Goal: Task Accomplishment & Management: Use online tool/utility

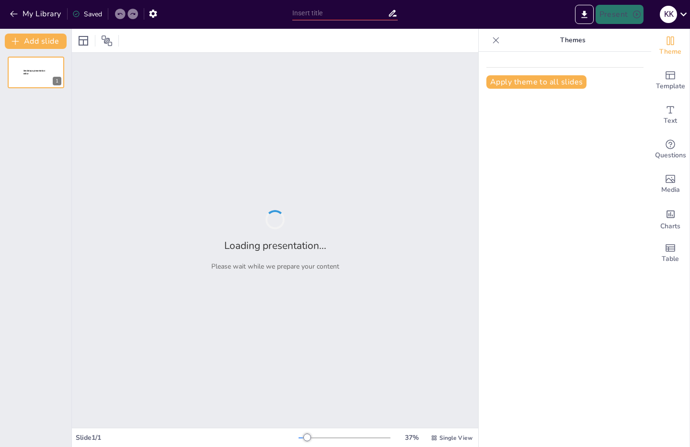
type input "Exploring the [GEOGRAPHIC_DATA]: A Hub of Academic Excellence"
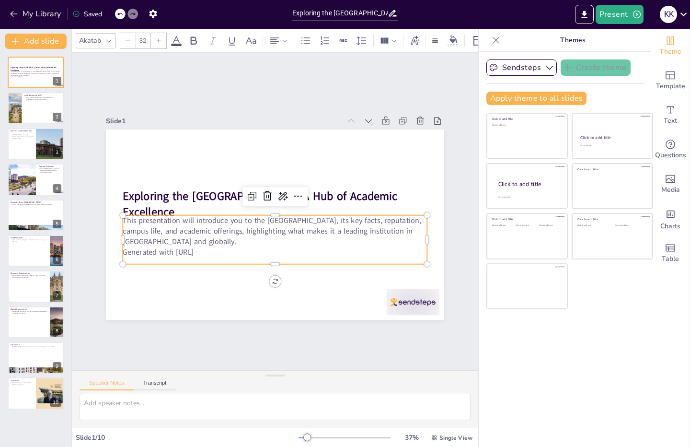
click at [211, 251] on p "Generated with [URL]" at bounding box center [275, 252] width 304 height 11
click at [211, 249] on p "Generated with [URL]" at bounding box center [275, 252] width 304 height 11
click at [209, 251] on p "Generated with [URL]" at bounding box center [275, 252] width 304 height 11
click at [217, 250] on p "Generated with [URL]" at bounding box center [275, 255] width 304 height 11
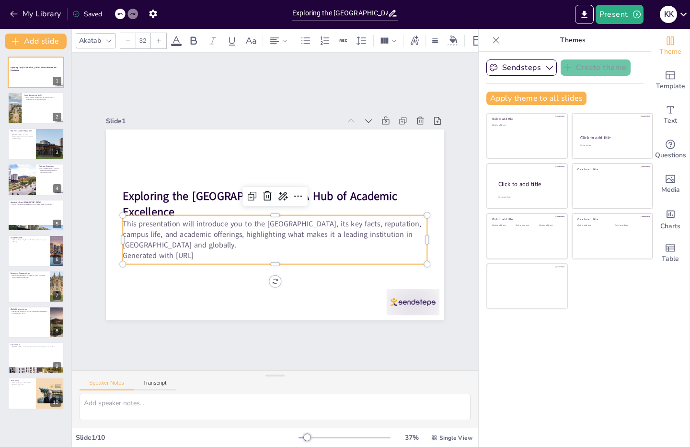
click at [213, 254] on p "Generated with [URL]" at bounding box center [270, 255] width 304 height 42
click at [213, 251] on p "Generated with [URL]" at bounding box center [275, 255] width 304 height 11
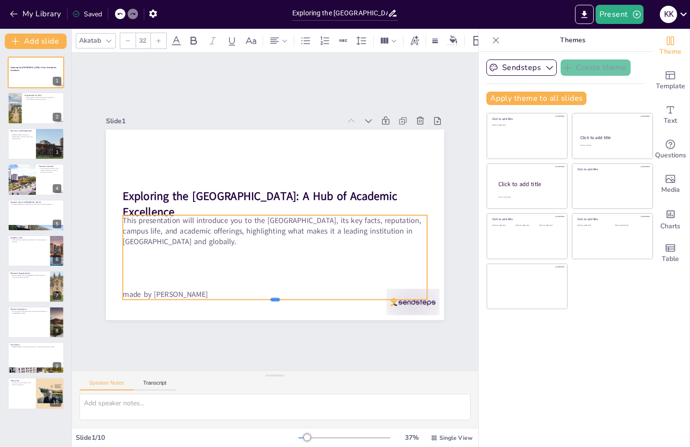
click at [392, 300] on div at bounding box center [275, 304] width 304 height 8
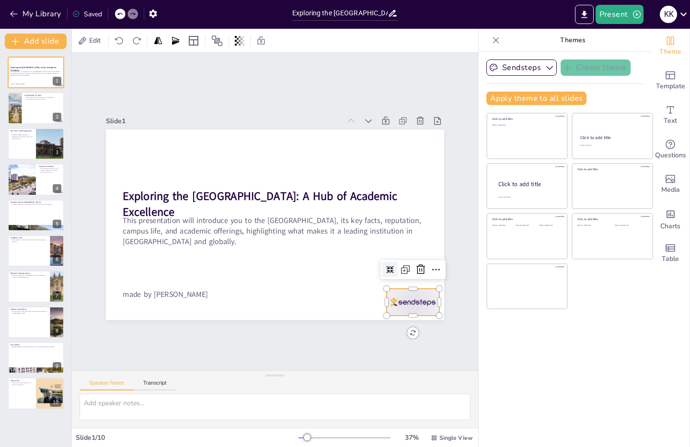
click at [397, 302] on div at bounding box center [413, 302] width 53 height 26
click at [418, 264] on icon at bounding box center [421, 270] width 12 height 12
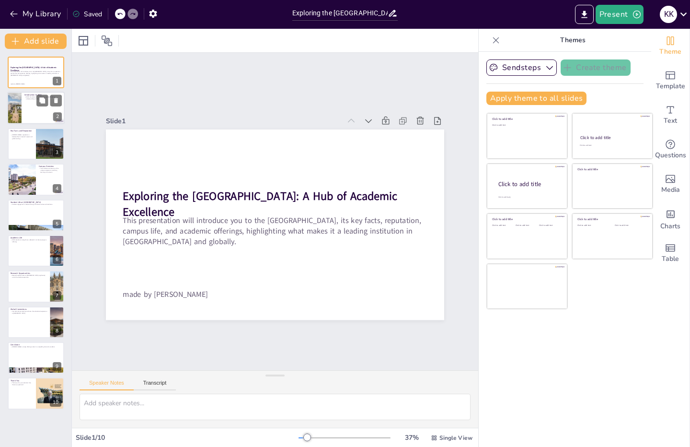
click at [35, 112] on div at bounding box center [36, 108] width 58 height 33
type textarea "The [GEOGRAPHIC_DATA] is situated in [GEOGRAPHIC_DATA], the capital city of [GE…"
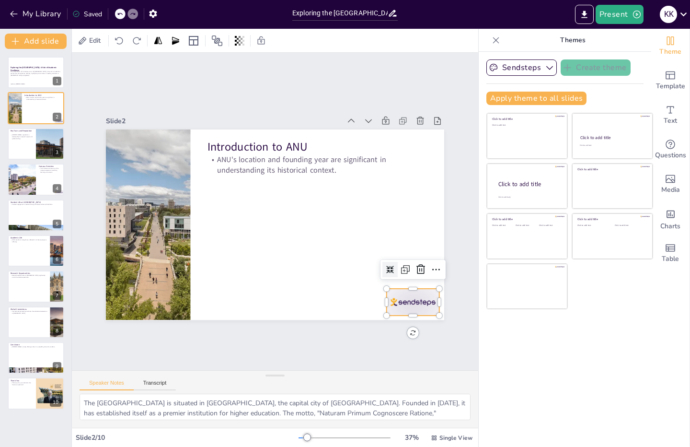
click at [399, 300] on div at bounding box center [402, 316] width 55 height 32
click at [416, 279] on icon at bounding box center [414, 284] width 10 height 10
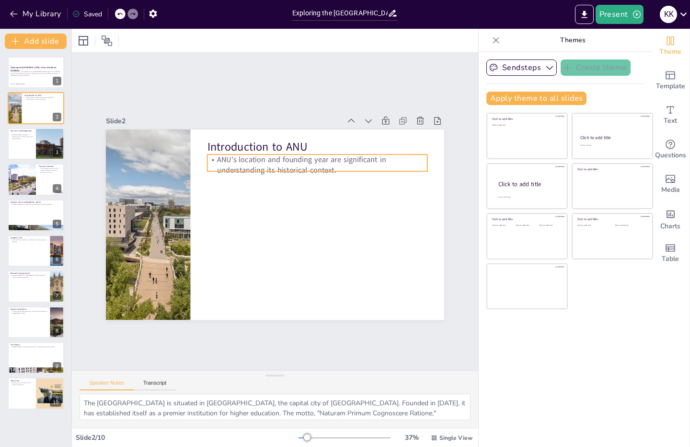
click at [268, 164] on p "ANU's location and founding year are significant in understanding its historica…" at bounding box center [318, 165] width 220 height 21
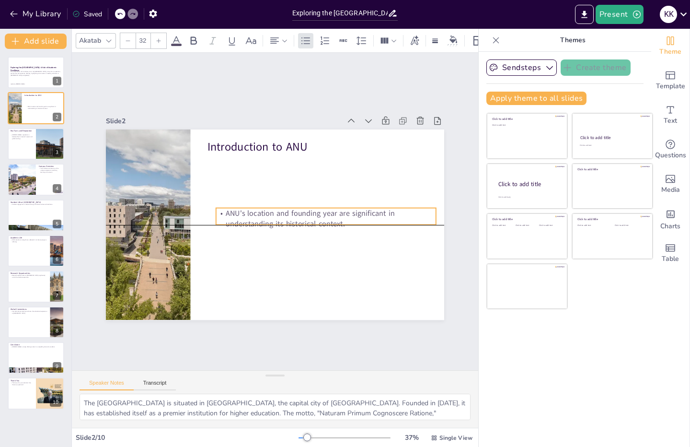
drag, startPoint x: 269, startPoint y: 167, endPoint x: 277, endPoint y: 218, distance: 51.4
click at [277, 218] on p "ANU's location and founding year are significant in understanding its historica…" at bounding box center [325, 224] width 221 height 44
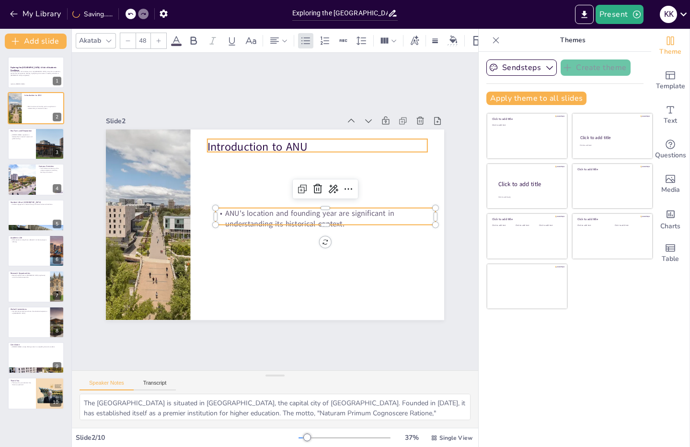
click at [235, 146] on p "Introduction to ANU" at bounding box center [318, 147] width 220 height 16
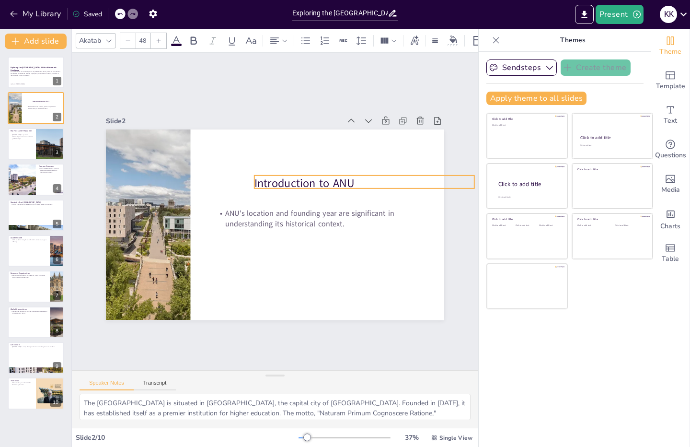
drag, startPoint x: 235, startPoint y: 146, endPoint x: 282, endPoint y: 182, distance: 59.4
click at [282, 182] on p "Introduction to ANU" at bounding box center [365, 183] width 220 height 16
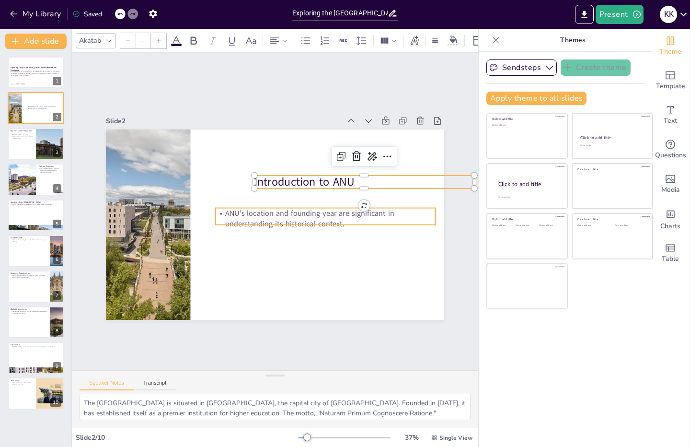
type input "32"
click at [235, 209] on p "ANU's location and founding year are significant in understanding its historica…" at bounding box center [326, 218] width 220 height 21
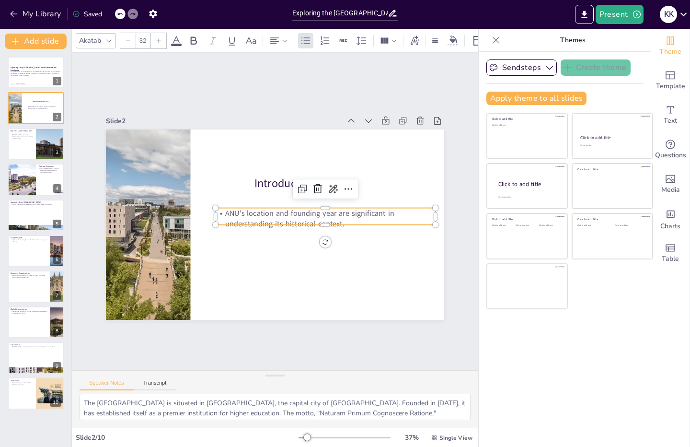
click at [235, 208] on p "ANU's location and founding year are significant in understanding its historica…" at bounding box center [317, 238] width 209 height 109
click at [237, 209] on p "ANU's location and founding year are significant in understanding its historica…" at bounding box center [326, 218] width 220 height 21
click at [238, 208] on p "ANU's location and founding year are significant in understanding its historica…" at bounding box center [326, 218] width 220 height 21
click at [237, 212] on p "ANU's location and founding year are significant in understanding its historica…" at bounding box center [326, 218] width 220 height 21
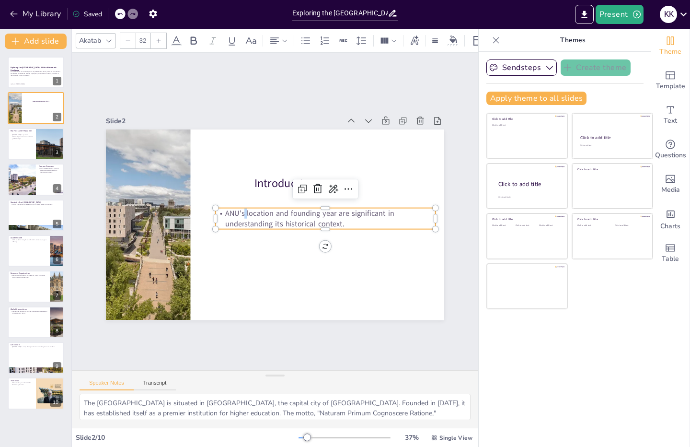
click at [237, 212] on p "ANU's location and founding year are significant in understanding its historica…" at bounding box center [326, 218] width 220 height 21
click at [238, 209] on p "ANU's location and founding year are significant in understanding its historica…" at bounding box center [326, 218] width 220 height 21
click at [238, 210] on p "ANU's location and founding year are significant in understanding its historica…" at bounding box center [326, 218] width 220 height 21
click at [237, 210] on p "ANU's location and founding year are significant in understanding its historica…" at bounding box center [326, 218] width 220 height 21
click at [37, 141] on button at bounding box center [42, 136] width 12 height 12
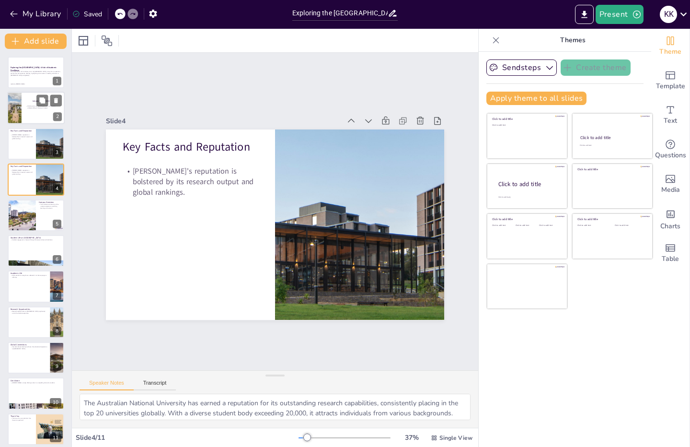
click at [36, 111] on div at bounding box center [36, 108] width 58 height 33
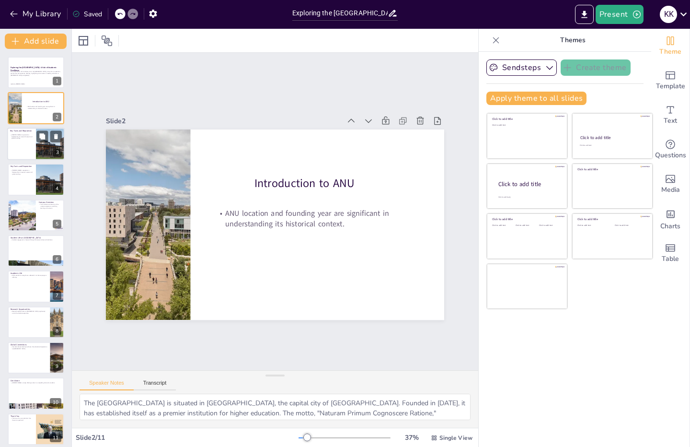
click at [36, 143] on div at bounding box center [50, 144] width 93 height 33
type textarea "The Australian National University has earned a reputation for its outstanding …"
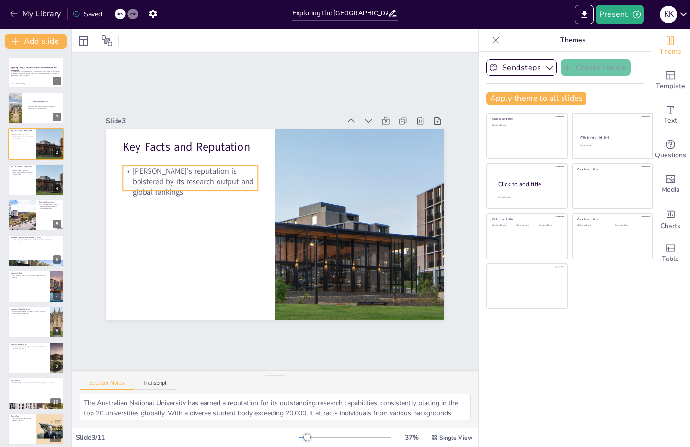
click at [144, 168] on p "[PERSON_NAME]'s reputation is bolstered by its research output and global ranki…" at bounding box center [194, 174] width 138 height 46
click at [143, 169] on p "[PERSON_NAME]'s reputation is bolstered by its research output and global ranki…" at bounding box center [190, 182] width 135 height 32
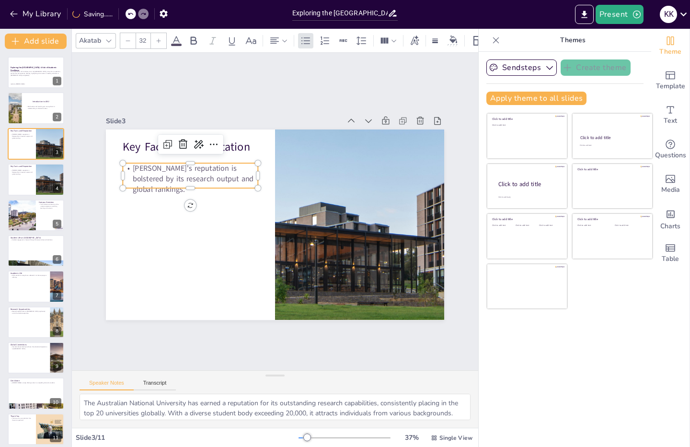
click at [144, 163] on p "[PERSON_NAME]'s reputation is bolstered by its research output and global ranki…" at bounding box center [195, 171] width 138 height 46
click at [143, 166] on p "[PERSON_NAME]'s reputation is bolstered by its research output and global ranki…" at bounding box center [190, 179] width 135 height 32
click at [144, 163] on p "[PERSON_NAME]'s reputation is bolstered by its research output and global ranki…" at bounding box center [195, 171] width 138 height 46
click at [144, 163] on p "[PERSON_NAME]'s reputation is bolstered by its research output and global ranki…" at bounding box center [190, 179] width 135 height 32
click at [144, 163] on p "[PERSON_NAME]'s reputation is bolstered by its research output and global ranki…" at bounding box center [190, 176] width 135 height 32
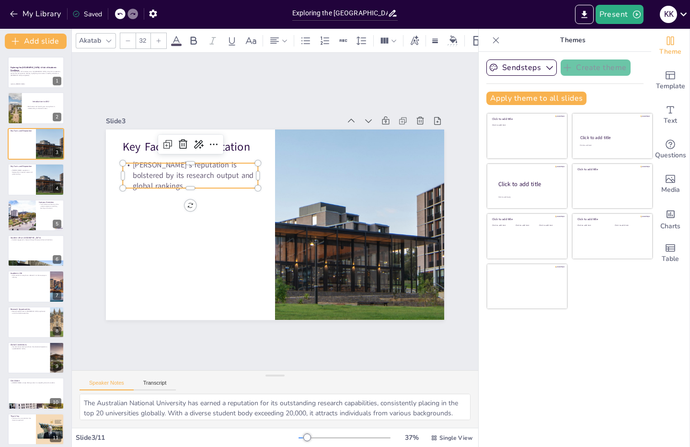
click at [143, 168] on p "[PERSON_NAME]'s reputation is bolstered by its research output and global ranki…" at bounding box center [190, 176] width 135 height 32
click at [144, 166] on p "[PERSON_NAME]'s reputation is bolstered by its research output and global ranki…" at bounding box center [206, 151] width 139 height 72
drag, startPoint x: 154, startPoint y: 169, endPoint x: 156, endPoint y: 179, distance: 10.2
click at [156, 179] on p "ANU reputation is bolstered by its research output and global rankings." at bounding box center [190, 173] width 135 height 21
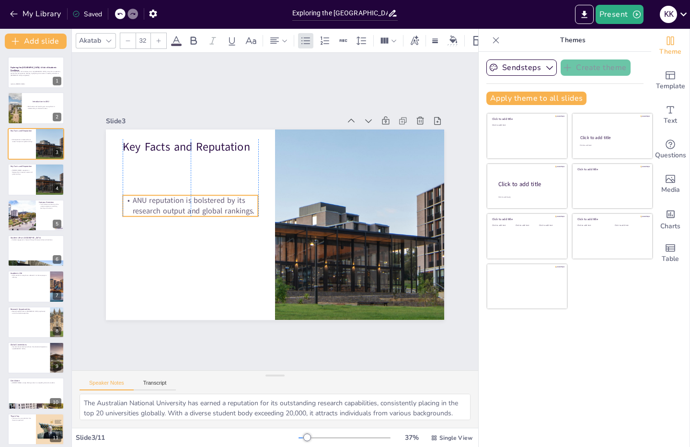
drag, startPoint x: 152, startPoint y: 172, endPoint x: 153, endPoint y: 205, distance: 33.6
click at [153, 205] on p "ANU reputation is bolstered by its research output and global rankings." at bounding box center [193, 188] width 137 height 49
type input "48"
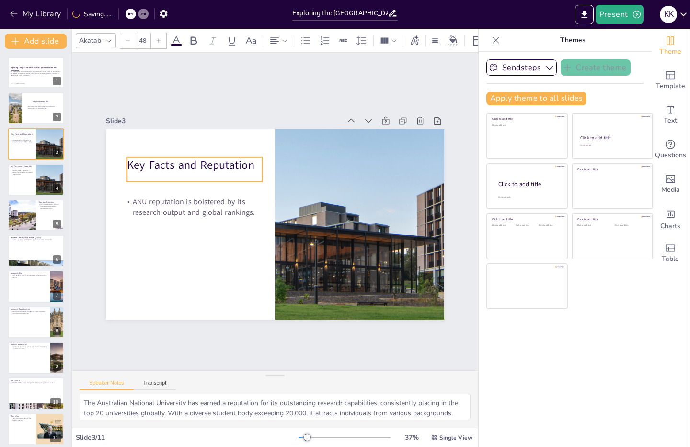
drag, startPoint x: 146, startPoint y: 148, endPoint x: 150, endPoint y: 168, distance: 20.6
click at [150, 168] on p "Key Facts and Reputation" at bounding box center [194, 165] width 135 height 16
click at [26, 186] on div at bounding box center [36, 179] width 58 height 33
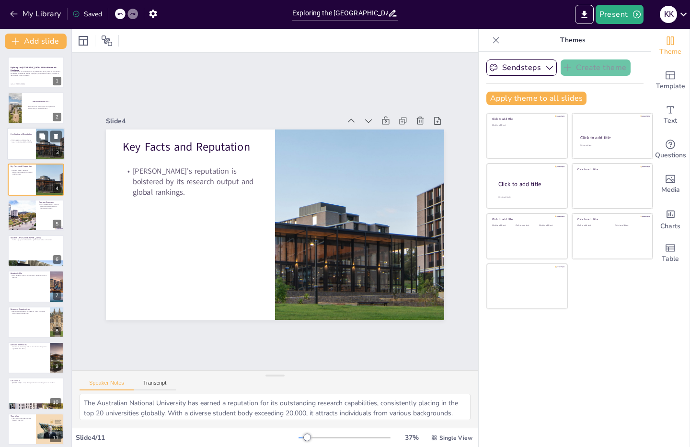
click at [39, 145] on div at bounding box center [50, 144] width 93 height 33
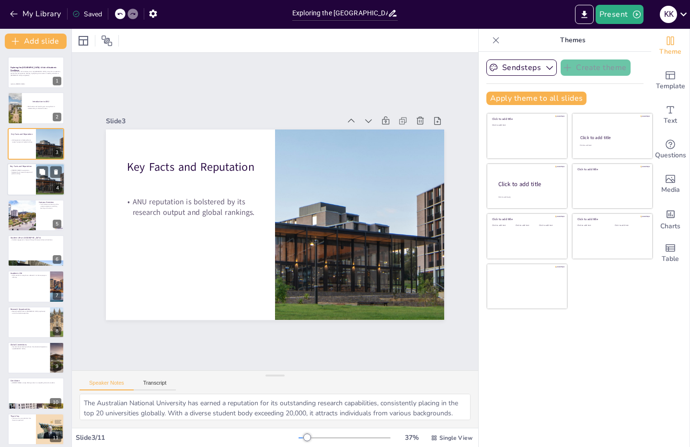
click at [43, 183] on div at bounding box center [50, 179] width 93 height 33
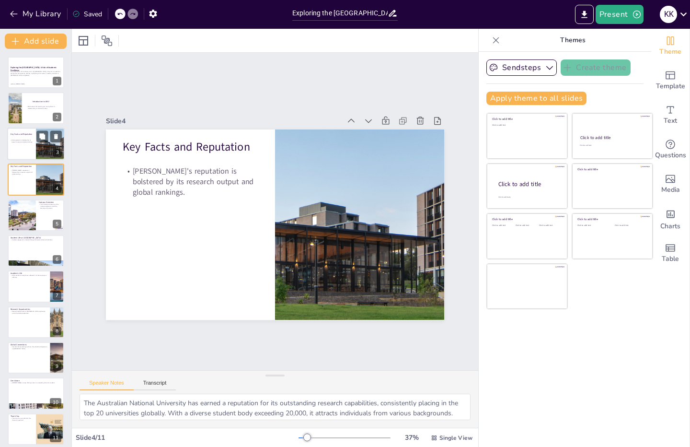
click at [38, 145] on div at bounding box center [50, 144] width 93 height 33
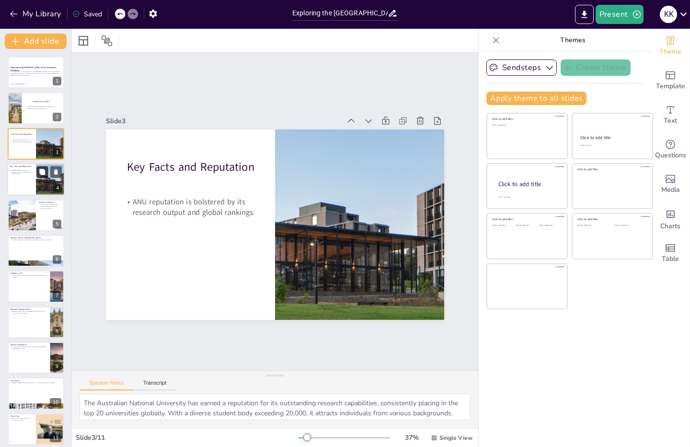
click at [40, 177] on button at bounding box center [42, 172] width 12 height 12
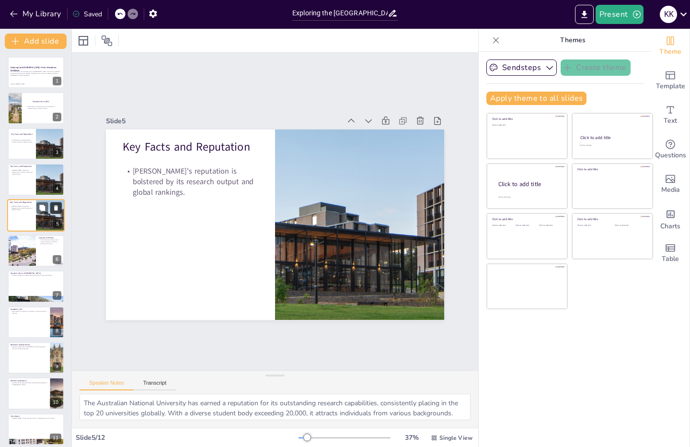
click at [55, 206] on icon at bounding box center [56, 207] width 4 height 5
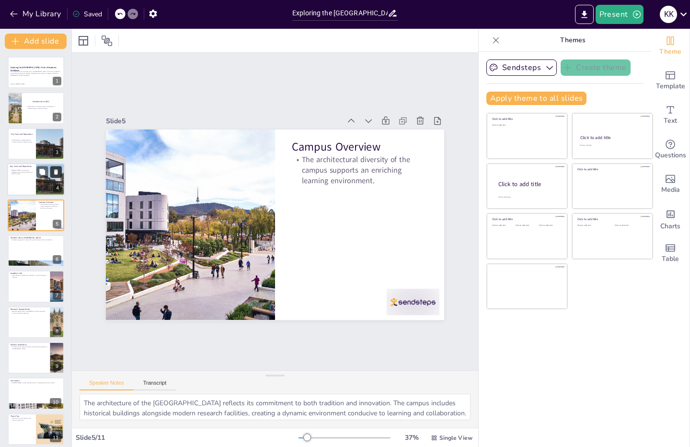
click at [56, 173] on icon at bounding box center [56, 171] width 4 height 5
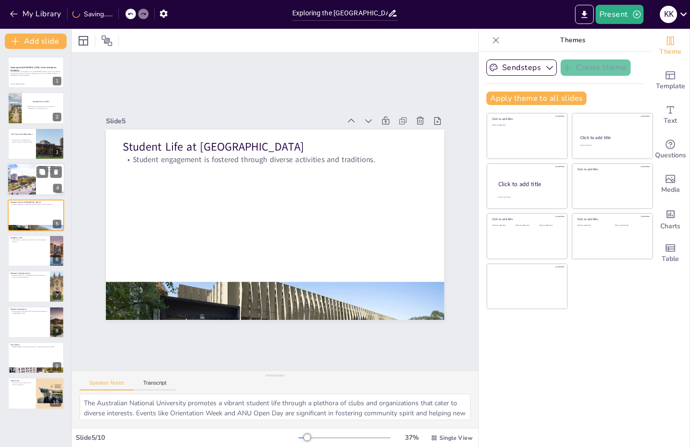
click at [21, 184] on div at bounding box center [21, 179] width 43 height 33
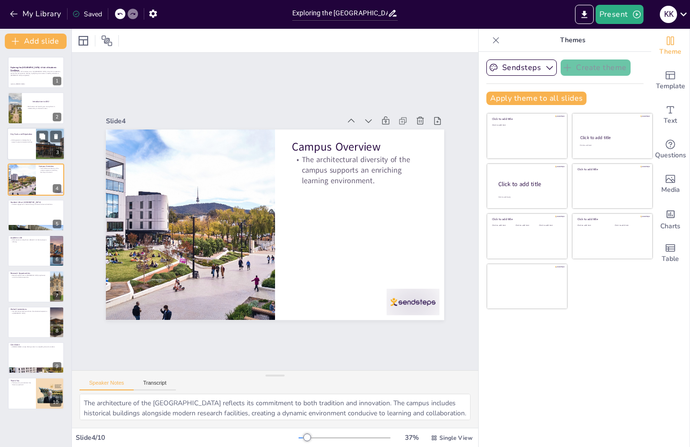
click at [26, 146] on div at bounding box center [36, 144] width 58 height 33
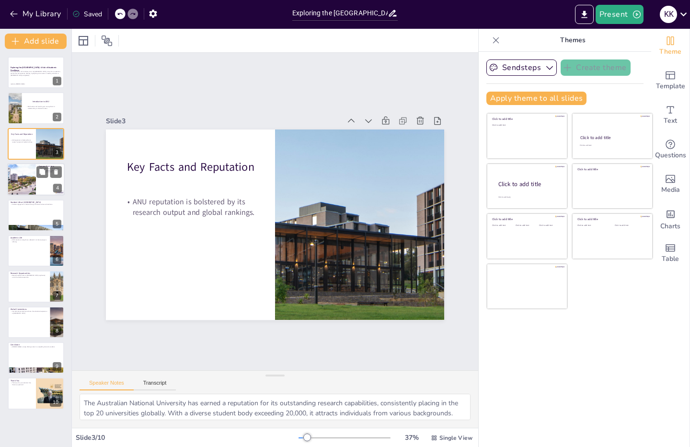
click at [28, 193] on div at bounding box center [21, 179] width 43 height 33
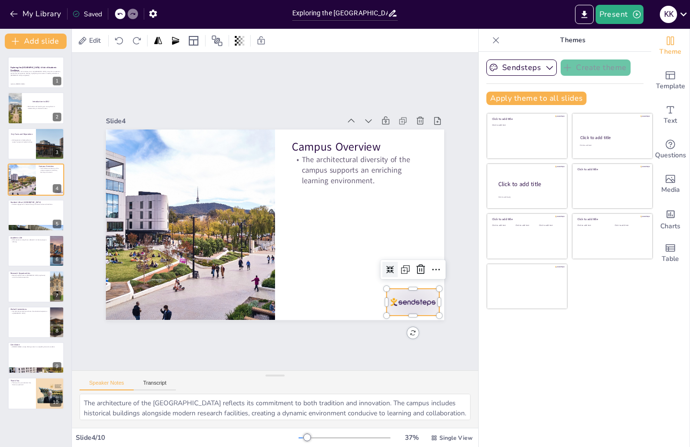
click at [379, 334] on div at bounding box center [349, 358] width 59 height 49
click at [417, 267] on icon at bounding box center [421, 270] width 9 height 10
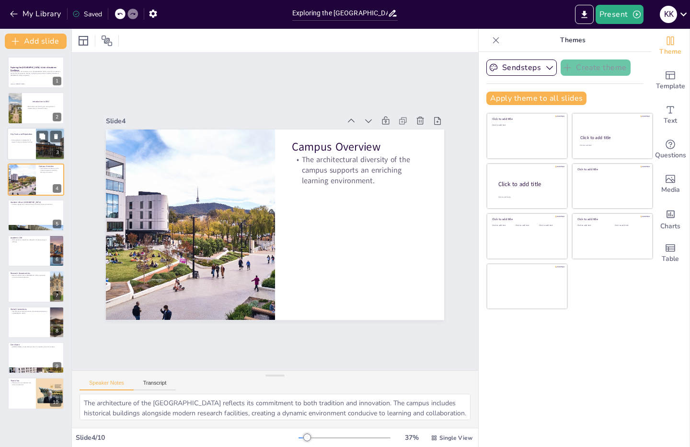
click at [33, 154] on div at bounding box center [36, 144] width 58 height 33
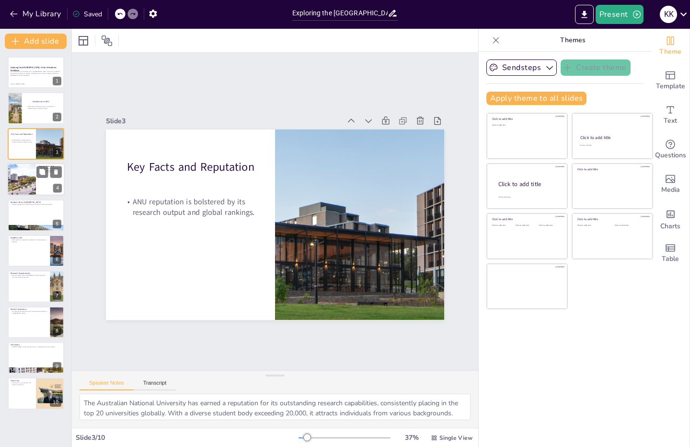
click at [31, 186] on div at bounding box center [21, 179] width 43 height 33
type textarea "The architecture of the [GEOGRAPHIC_DATA] reflects its commitment to both tradi…"
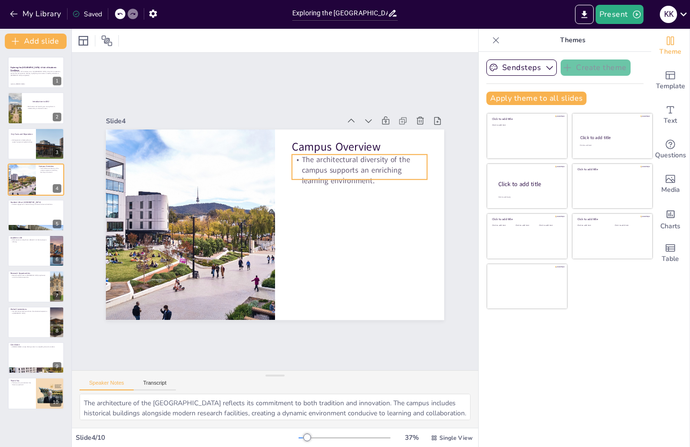
click at [336, 166] on p "The architectural diversity of the campus supports an enriching learning enviro…" at bounding box center [364, 180] width 138 height 46
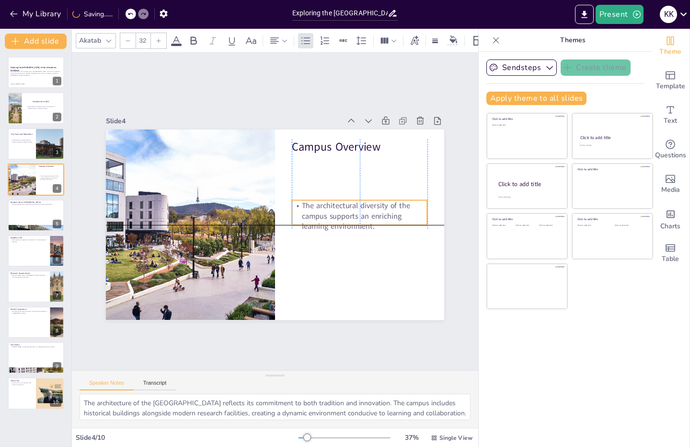
drag, startPoint x: 321, startPoint y: 168, endPoint x: 324, endPoint y: 217, distance: 49.5
click at [324, 217] on p "The architectural diversity of the campus supports an enriching learning enviro…" at bounding box center [359, 216] width 135 height 32
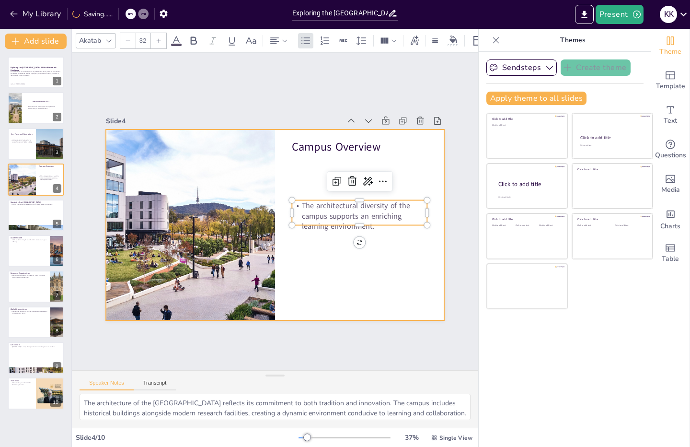
type input "48"
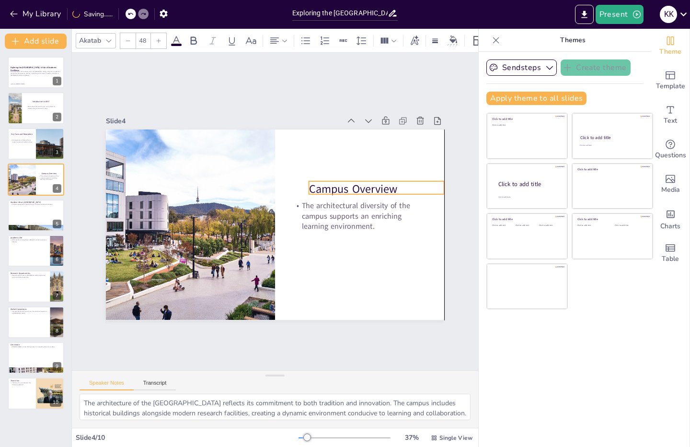
drag, startPoint x: 322, startPoint y: 147, endPoint x: 337, endPoint y: 189, distance: 44.7
click at [337, 189] on p "Campus Overview" at bounding box center [376, 189] width 135 height 16
click at [40, 230] on div at bounding box center [36, 228] width 58 height 33
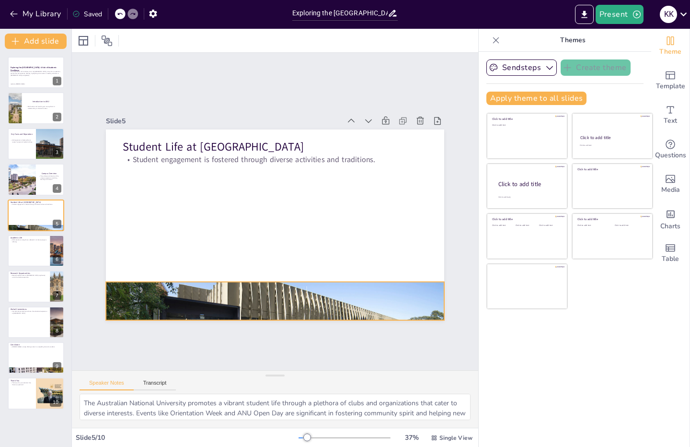
click at [209, 299] on div at bounding box center [247, 297] width 381 height 286
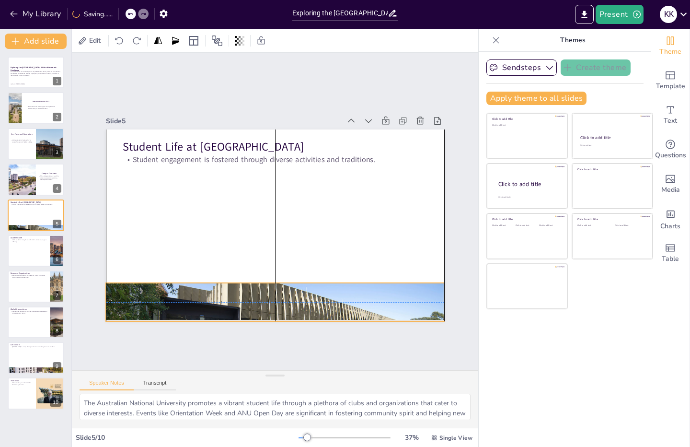
click at [209, 299] on div at bounding box center [275, 302] width 338 height 190
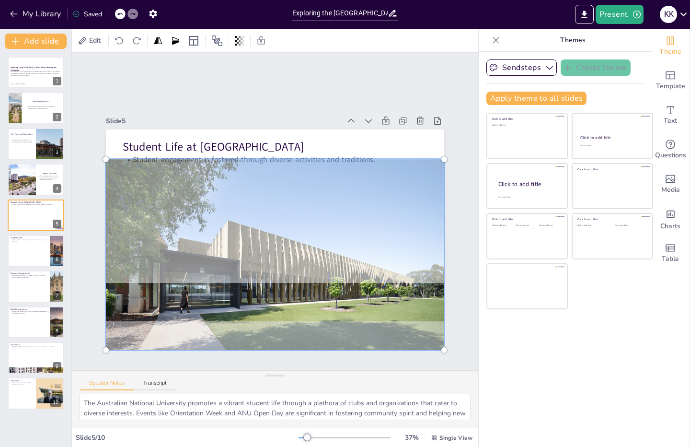
drag, startPoint x: 206, startPoint y: 292, endPoint x: 216, endPoint y: 247, distance: 46.2
click at [216, 247] on div at bounding box center [275, 254] width 350 height 202
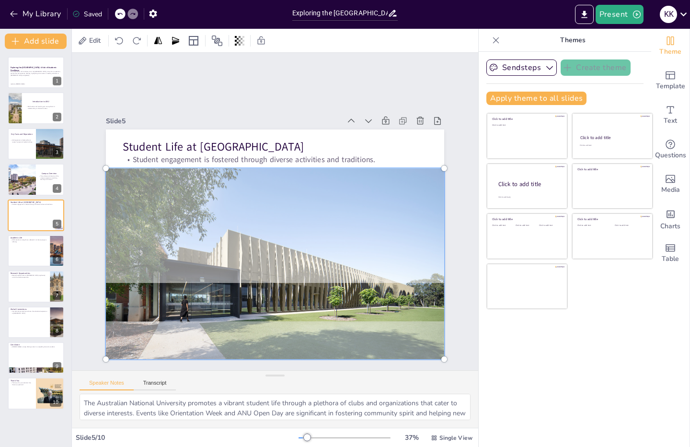
click at [204, 254] on div at bounding box center [275, 264] width 350 height 202
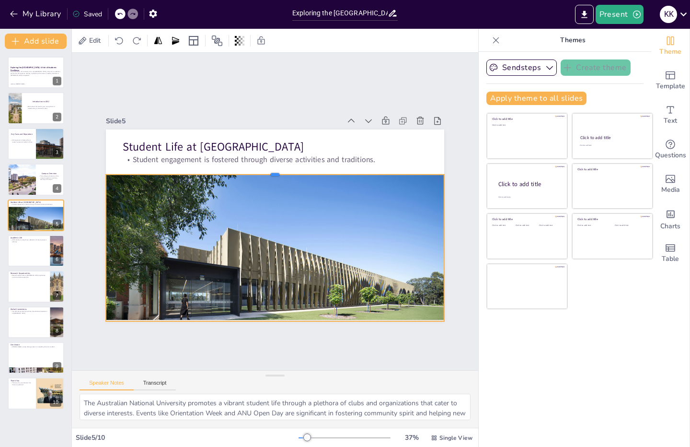
drag, startPoint x: 267, startPoint y: 278, endPoint x: 276, endPoint y: 169, distance: 108.7
click at [276, 169] on div at bounding box center [275, 171] width 338 height 8
click at [302, 348] on div "Slide 1 Exploring the [GEOGRAPHIC_DATA]: A Hub of Academic Excellence This pres…" at bounding box center [275, 211] width 406 height 317
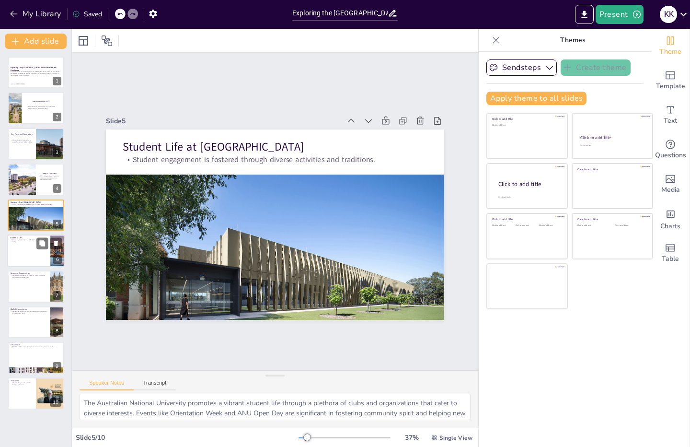
click at [35, 249] on div at bounding box center [36, 250] width 58 height 33
type textarea "The [GEOGRAPHIC_DATA] is renowned for its academic rigor, particularly in field…"
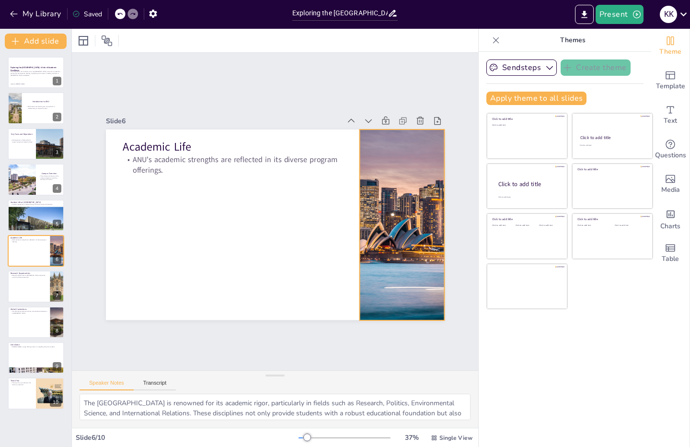
click at [379, 247] on div at bounding box center [402, 224] width 190 height 190
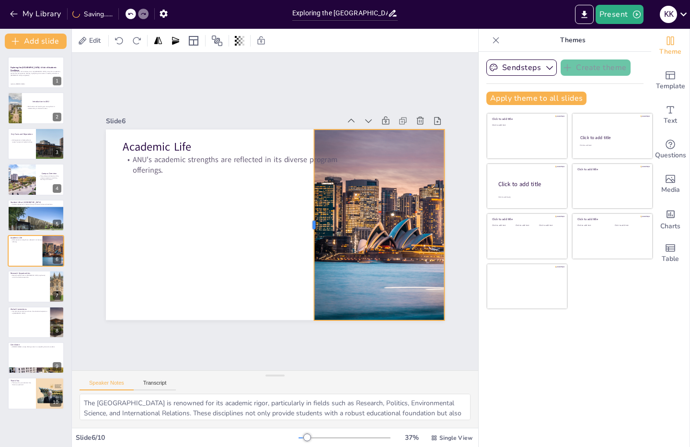
drag, startPoint x: 349, startPoint y: 221, endPoint x: 304, endPoint y: 212, distance: 46.4
click at [304, 212] on div at bounding box center [308, 228] width 27 height 190
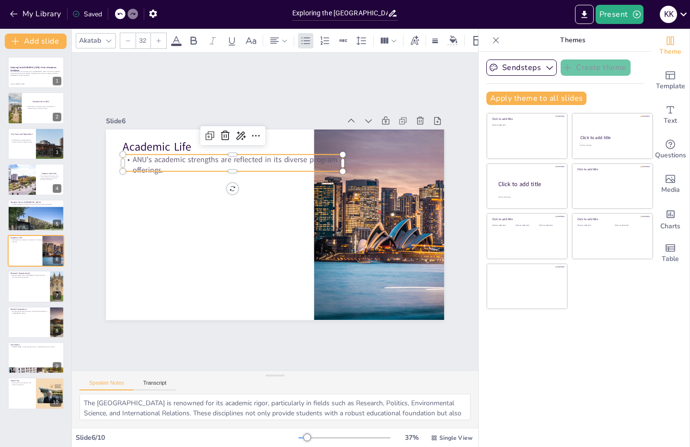
click at [267, 158] on p "ANU's academic strengths are reflected in its diverse program offerings." at bounding box center [233, 165] width 220 height 21
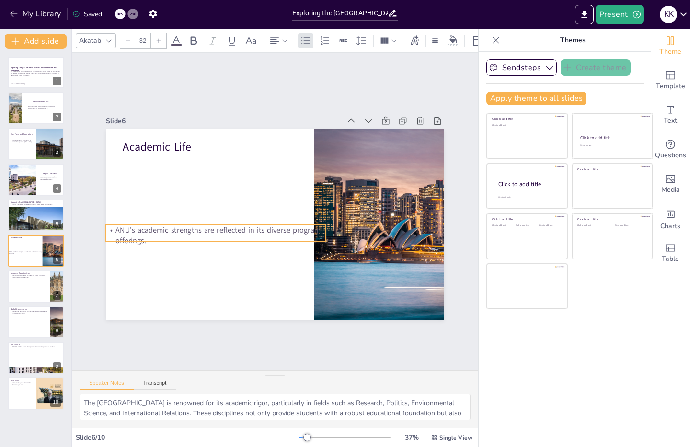
drag, startPoint x: 267, startPoint y: 158, endPoint x: 248, endPoint y: 232, distance: 76.3
click at [248, 232] on p "ANU's academic strengths are reflected in its diverse program offerings." at bounding box center [216, 235] width 220 height 21
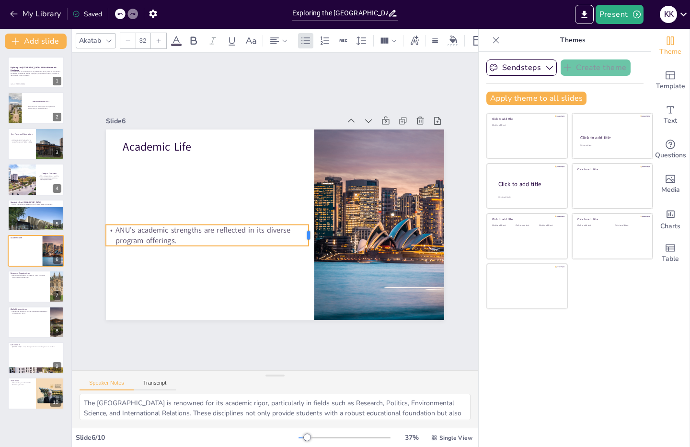
drag, startPoint x: 320, startPoint y: 230, endPoint x: 302, endPoint y: 232, distance: 17.4
click at [305, 232] on div at bounding box center [310, 239] width 10 height 22
drag, startPoint x: 218, startPoint y: 229, endPoint x: 222, endPoint y: 234, distance: 6.5
click at [222, 235] on p "ANU's academic strengths are reflected in its diverse program offerings." at bounding box center [205, 228] width 204 height 42
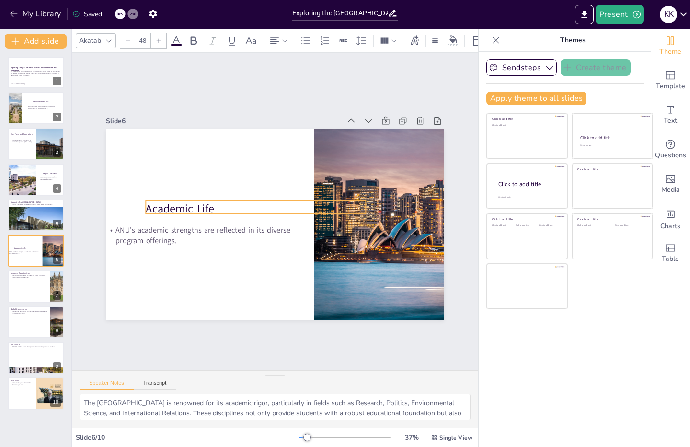
drag, startPoint x: 170, startPoint y: 145, endPoint x: 193, endPoint y: 207, distance: 66.0
click at [193, 207] on p "Academic Life" at bounding box center [256, 206] width 221 height 39
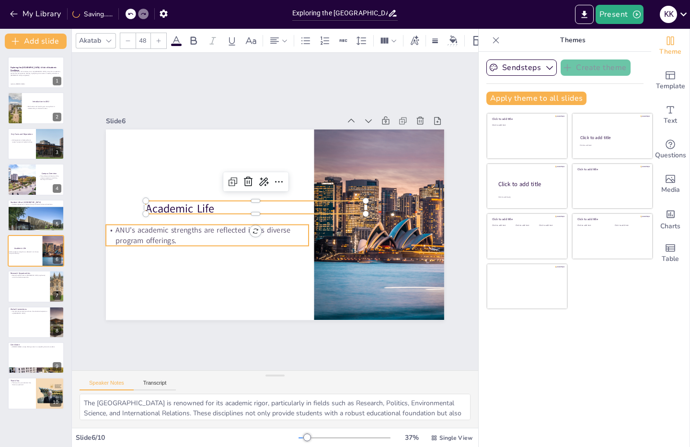
type input "32"
click at [127, 226] on p "ANU's academic strengths are reflected in its diverse program offerings." at bounding box center [205, 228] width 204 height 42
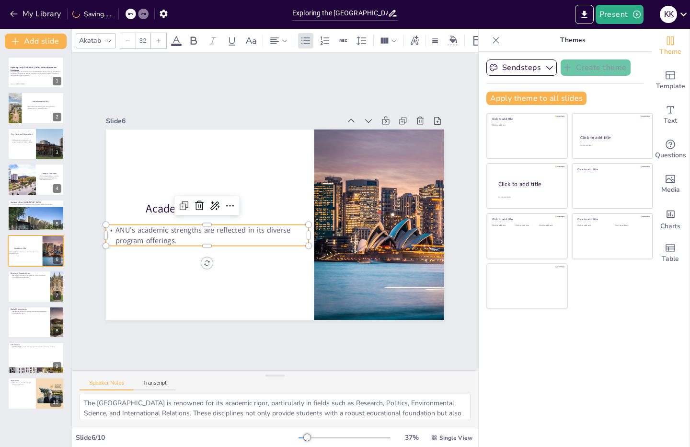
click at [127, 226] on p "ANU's academic strengths are reflected in its diverse program offerings." at bounding box center [207, 235] width 203 height 21
click at [128, 225] on p "ANU's academic strengths are reflected in its diverse program offerings." at bounding box center [207, 235] width 203 height 21
click at [38, 295] on div at bounding box center [36, 286] width 58 height 33
type textarea "Being a research-intensive institution, the [GEOGRAPHIC_DATA] provides its stud…"
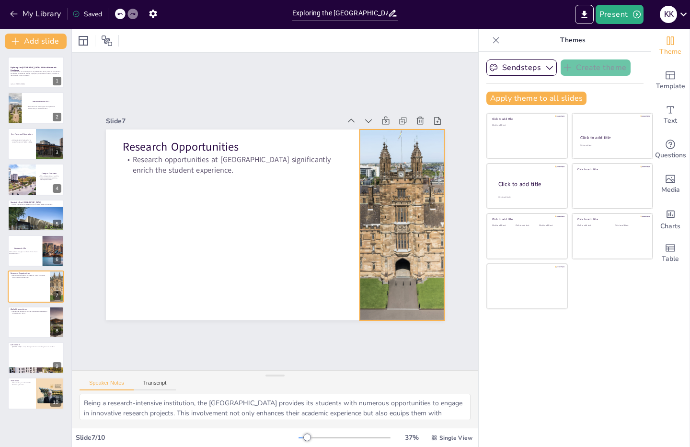
click at [386, 210] on div at bounding box center [401, 224] width 285 height 190
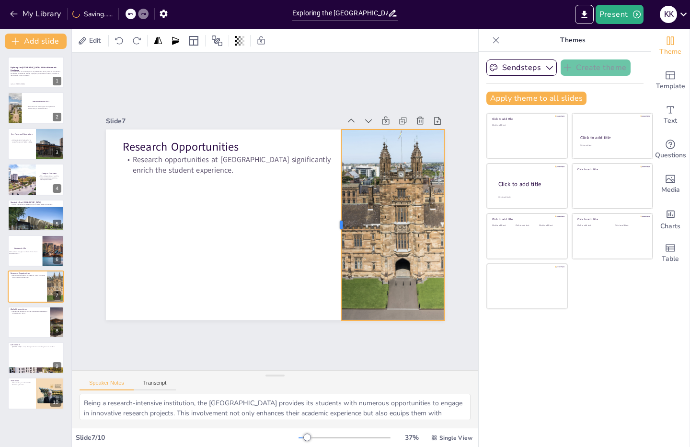
drag, startPoint x: 352, startPoint y: 220, endPoint x: 334, endPoint y: 221, distance: 18.2
click at [334, 221] on div at bounding box center [338, 224] width 8 height 190
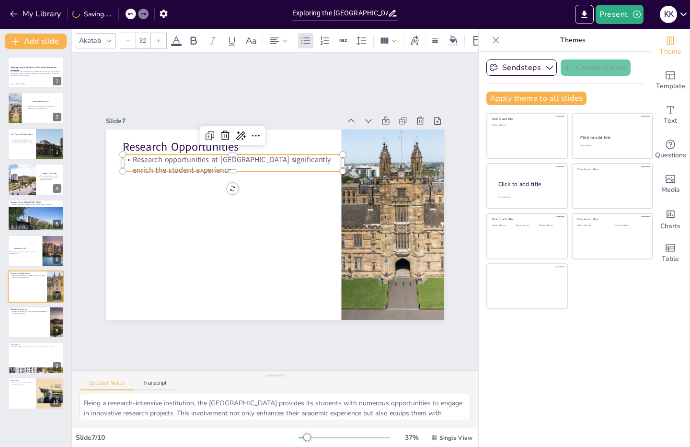
click at [204, 158] on p "Research opportunities at [GEOGRAPHIC_DATA] significantly enrich the student ex…" at bounding box center [238, 161] width 221 height 44
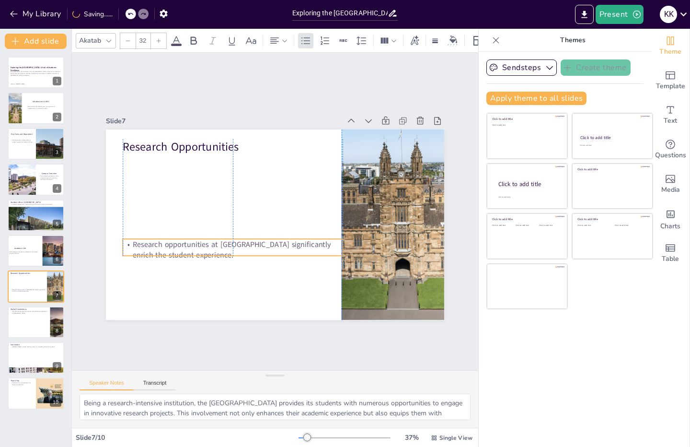
drag, startPoint x: 204, startPoint y: 158, endPoint x: 205, endPoint y: 245, distance: 87.7
click at [205, 245] on p "Research opportunities at [GEOGRAPHIC_DATA] significantly enrich the student ex…" at bounding box center [233, 249] width 220 height 21
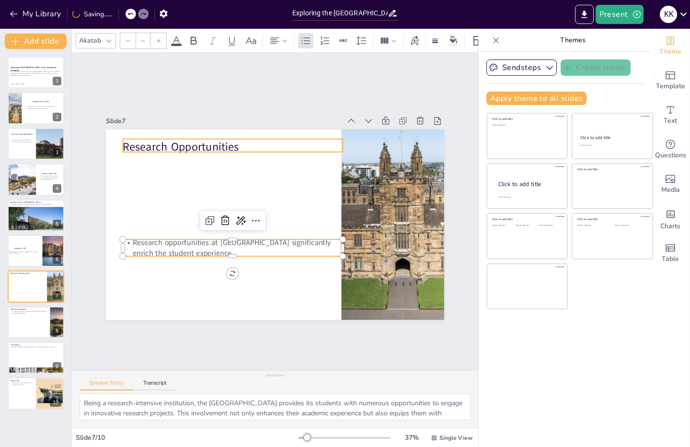
type input "48"
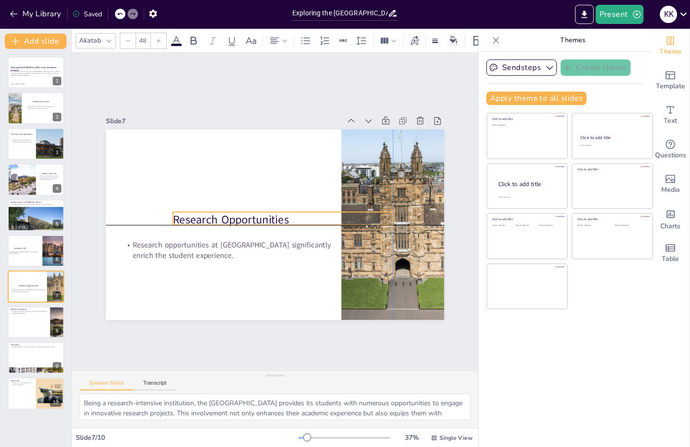
drag, startPoint x: 179, startPoint y: 142, endPoint x: 230, endPoint y: 216, distance: 89.6
click at [230, 216] on p "Research Opportunities" at bounding box center [283, 220] width 220 height 16
click at [33, 333] on div at bounding box center [36, 322] width 58 height 33
type textarea "The Australian National University prides itself on its strong international pa…"
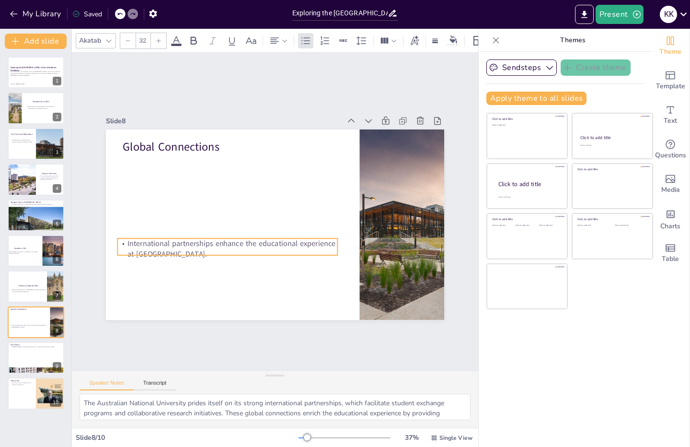
drag, startPoint x: 184, startPoint y: 163, endPoint x: 177, endPoint y: 253, distance: 90.4
click at [177, 253] on p "International partnerships enhance the educational experience at [GEOGRAPHIC_DA…" at bounding box center [224, 244] width 221 height 44
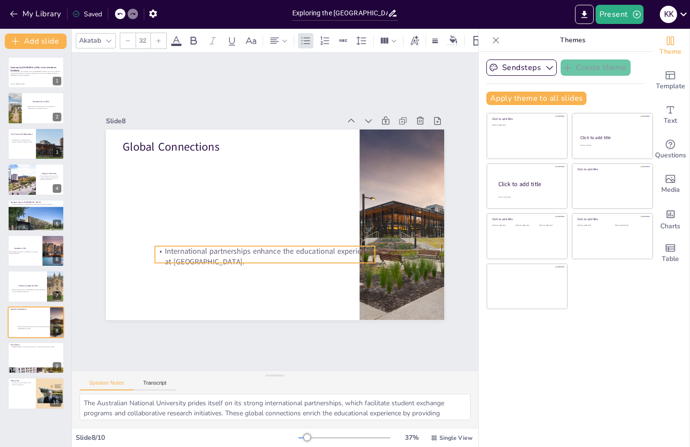
drag, startPoint x: 209, startPoint y: 249, endPoint x: 248, endPoint y: 251, distance: 38.9
click at [248, 251] on p "International partnerships enhance the educational experience at [GEOGRAPHIC_DA…" at bounding box center [265, 256] width 220 height 21
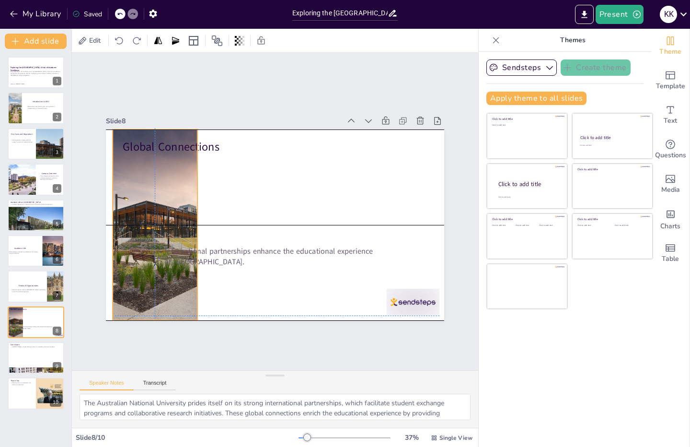
drag, startPoint x: 388, startPoint y: 215, endPoint x: 130, endPoint y: 211, distance: 257.9
click at [130, 211] on div at bounding box center [155, 224] width 286 height 190
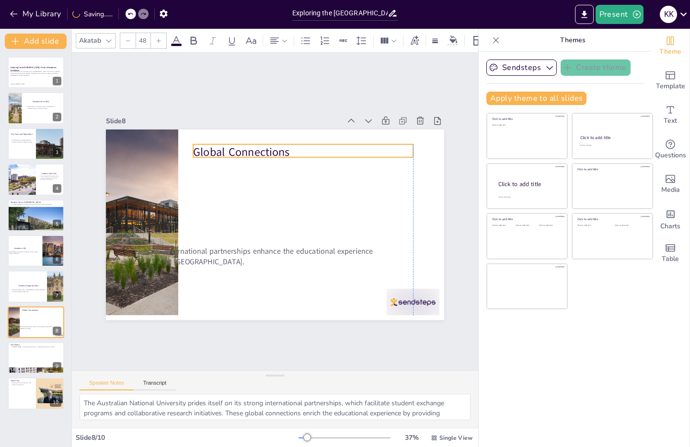
drag, startPoint x: 188, startPoint y: 148, endPoint x: 279, endPoint y: 155, distance: 91.8
click at [279, 155] on p "Global Connections" at bounding box center [309, 155] width 221 height 39
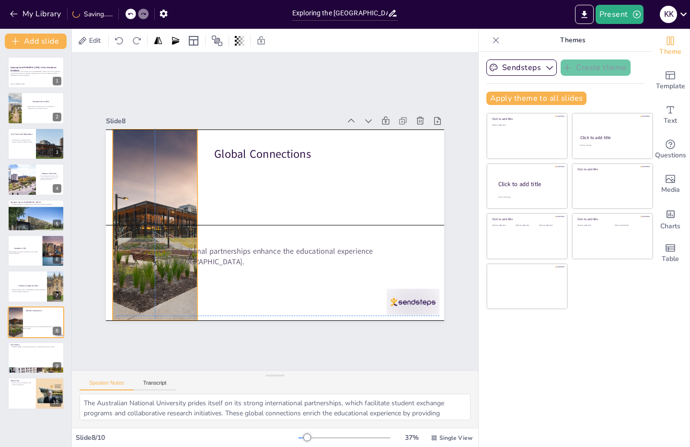
drag, startPoint x: 128, startPoint y: 215, endPoint x: 146, endPoint y: 213, distance: 17.8
click at [146, 213] on div at bounding box center [155, 224] width 286 height 190
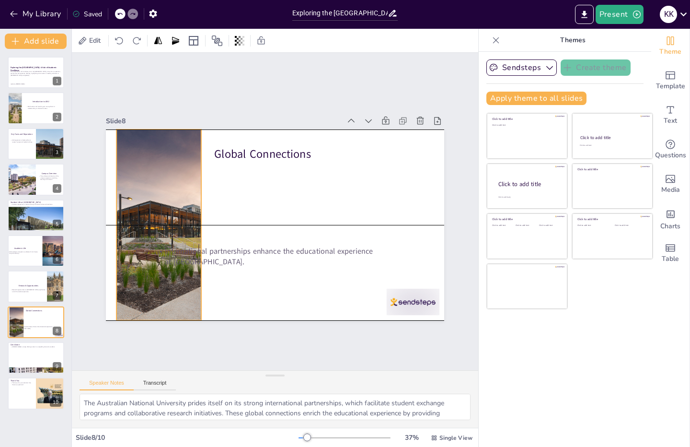
drag, startPoint x: 188, startPoint y: 221, endPoint x: 199, endPoint y: 221, distance: 10.6
click at [199, 221] on div at bounding box center [158, 200] width 319 height 245
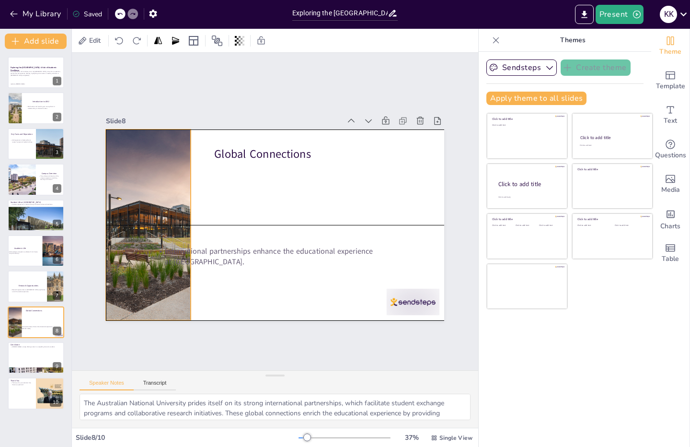
drag, startPoint x: 199, startPoint y: 221, endPoint x: 183, endPoint y: 221, distance: 15.8
click at [183, 221] on div at bounding box center [148, 211] width 304 height 219
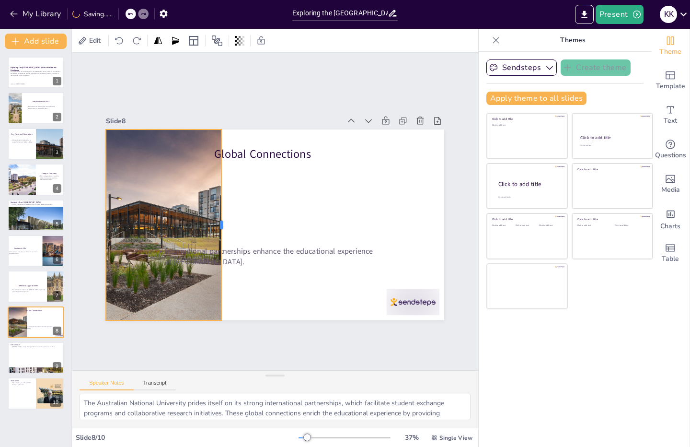
drag, startPoint x: 186, startPoint y: 223, endPoint x: 216, endPoint y: 225, distance: 30.7
click at [216, 225] on div at bounding box center [223, 220] width 27 height 190
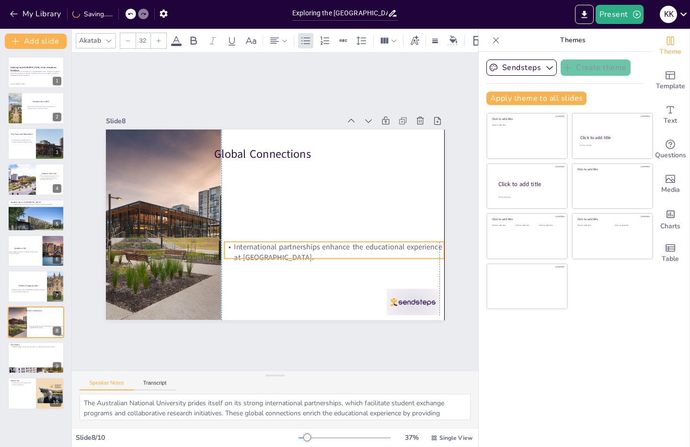
drag, startPoint x: 246, startPoint y: 248, endPoint x: 314, endPoint y: 247, distance: 67.6
click at [314, 247] on p "International partnerships enhance the educational experience at [GEOGRAPHIC_DA…" at bounding box center [334, 252] width 220 height 21
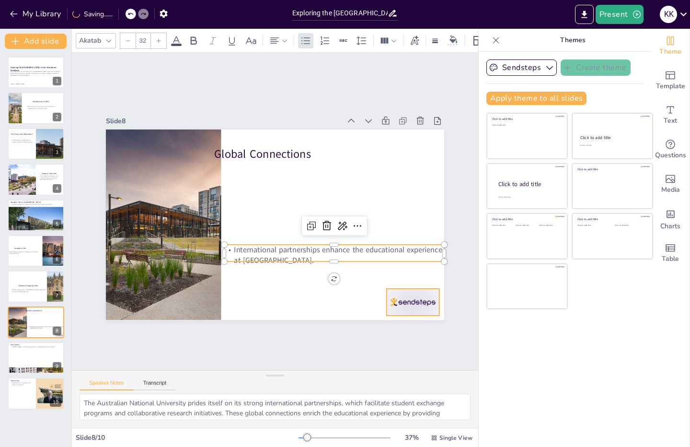
click at [391, 292] on div at bounding box center [413, 302] width 53 height 26
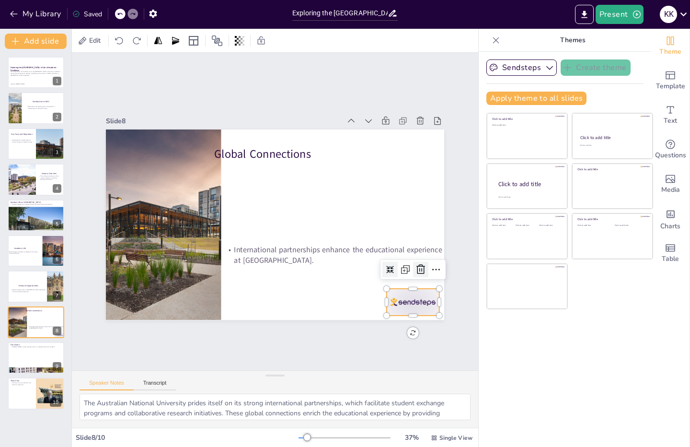
click at [415, 267] on icon at bounding box center [421, 270] width 12 height 12
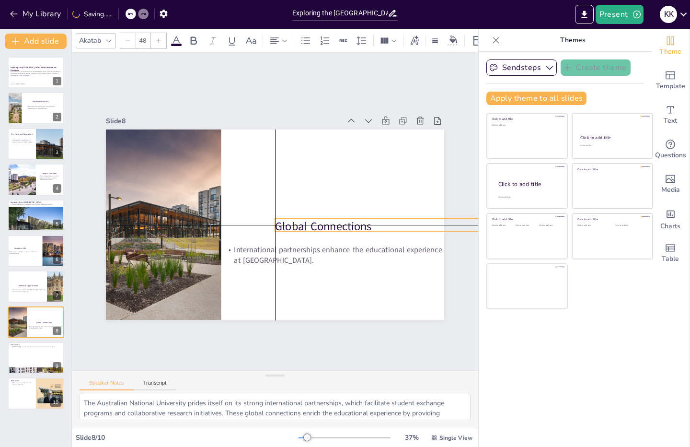
drag, startPoint x: 261, startPoint y: 153, endPoint x: 317, endPoint y: 220, distance: 87.2
click at [317, 220] on p "Global Connections" at bounding box center [383, 238] width 221 height 39
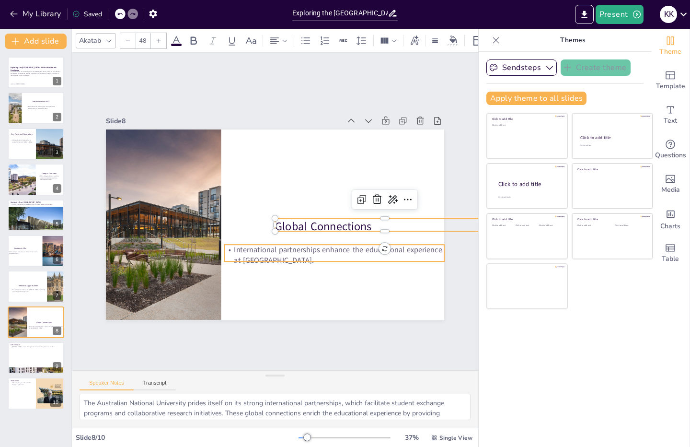
type input "32"
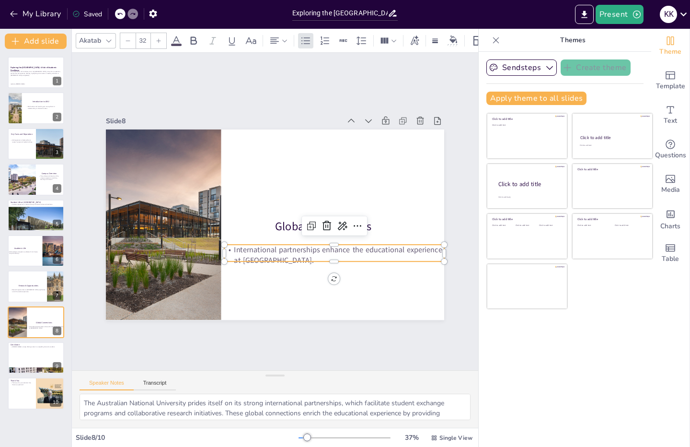
click at [354, 255] on p "International partnerships enhance the educational experience at [GEOGRAPHIC_DA…" at bounding box center [334, 255] width 220 height 21
click at [24, 367] on div at bounding box center [36, 371] width 58 height 32
type textarea "In conclusion, the Australian National University distinguishes itself through …"
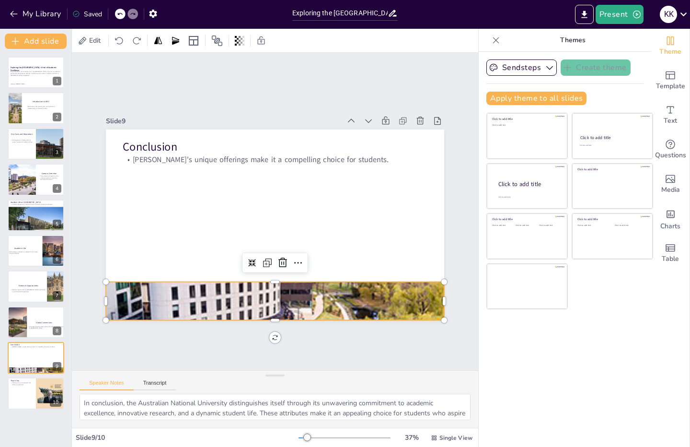
click at [201, 290] on div at bounding box center [275, 301] width 338 height 188
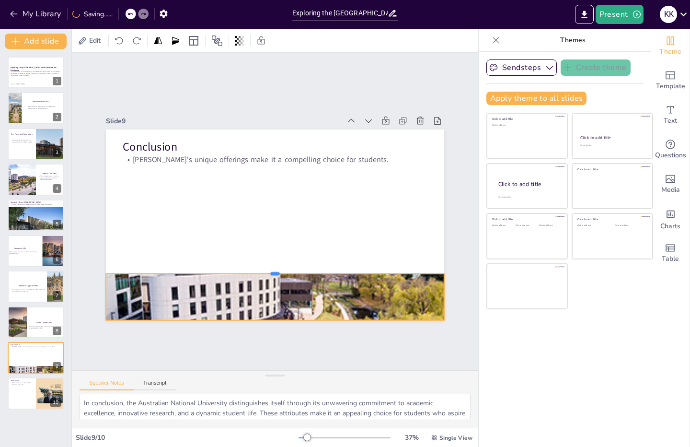
drag, startPoint x: 269, startPoint y: 278, endPoint x: 276, endPoint y: 264, distance: 15.2
click at [275, 269] on div at bounding box center [275, 270] width 338 height 8
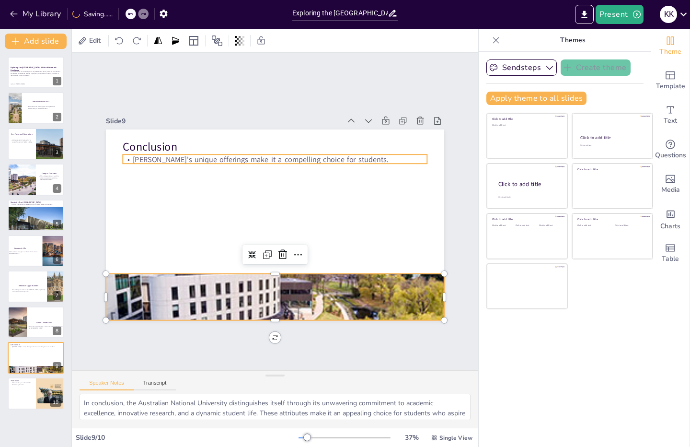
click at [198, 155] on p "[PERSON_NAME]'s unique offerings make it a compelling choice for students." at bounding box center [275, 160] width 304 height 11
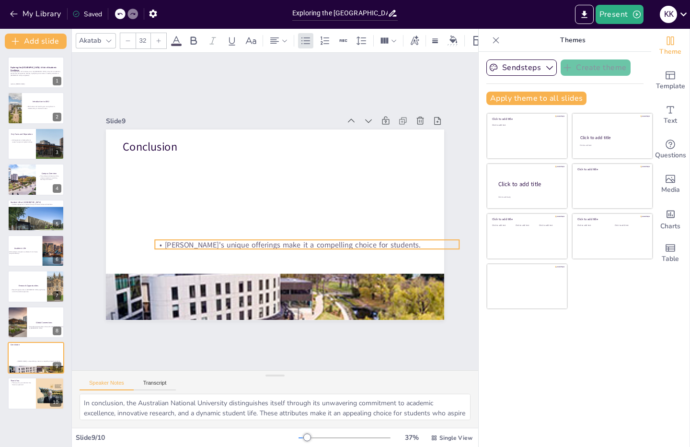
drag, startPoint x: 198, startPoint y: 154, endPoint x: 232, endPoint y: 241, distance: 93.0
click at [232, 241] on p "[PERSON_NAME]'s unique offerings make it a compelling choice for students." at bounding box center [307, 245] width 304 height 11
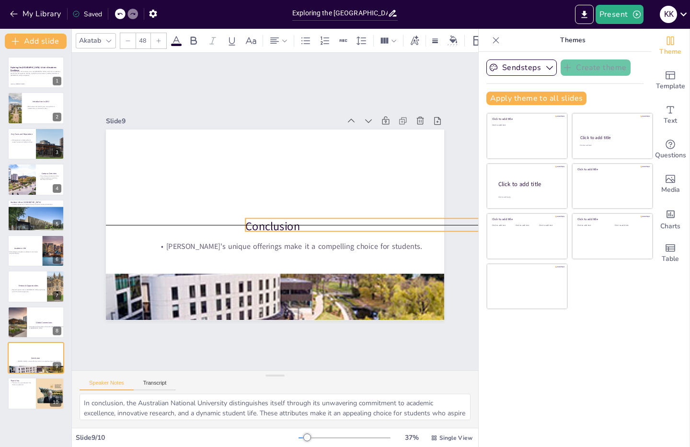
drag, startPoint x: 135, startPoint y: 145, endPoint x: 256, endPoint y: 225, distance: 145.6
click at [256, 225] on p "Conclusion" at bounding box center [397, 227] width 304 height 16
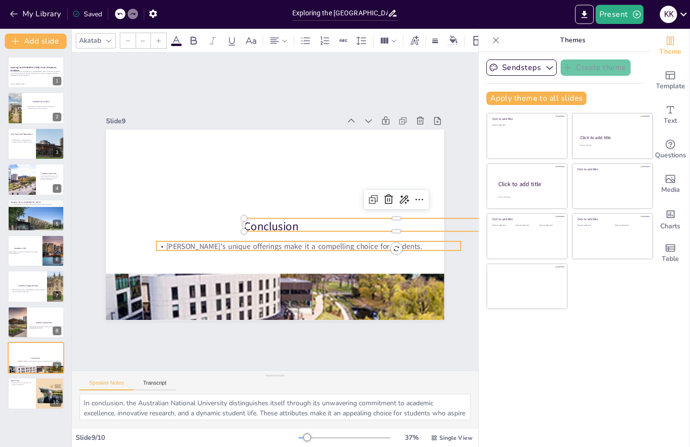
type input "32"
click at [178, 244] on p "[PERSON_NAME]'s unique offerings make it a compelling choice for students." at bounding box center [308, 247] width 304 height 11
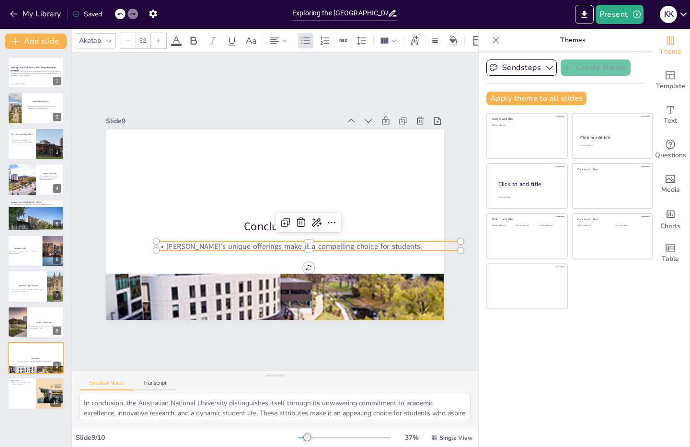
click at [178, 242] on p "[PERSON_NAME]'s unique offerings make it a compelling choice for students." at bounding box center [305, 250] width 304 height 42
click at [179, 243] on p "[PERSON_NAME]'s unique offerings make it a compelling choice for students." at bounding box center [305, 250] width 304 height 42
click at [178, 243] on p "[PERSON_NAME]'s unique offerings make it a compelling choice for students." at bounding box center [308, 247] width 304 height 11
click at [177, 244] on p "[PERSON_NAME]'s unique offerings make it a compelling choice for students." at bounding box center [305, 250] width 304 height 43
click at [178, 242] on p "[PERSON_NAME]'s unique offerings make it a compelling choice for students." at bounding box center [301, 253] width 300 height 74
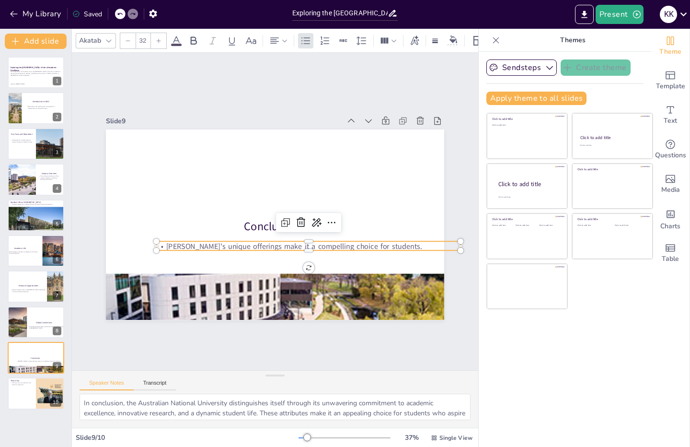
click at [178, 242] on p "[PERSON_NAME]'s unique offerings make it a compelling choice for students." at bounding box center [308, 247] width 304 height 11
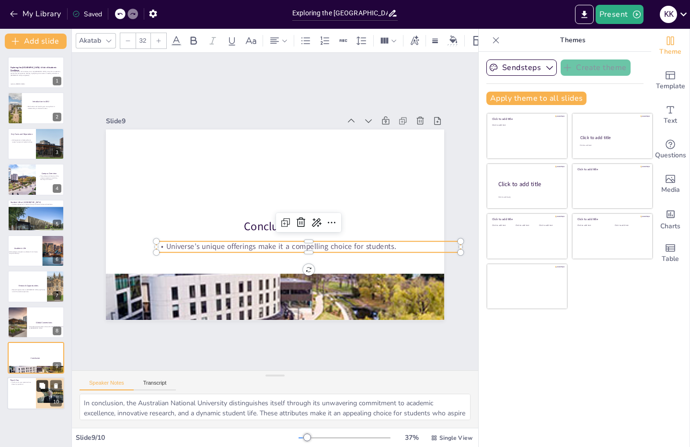
click at [41, 391] on button at bounding box center [42, 386] width 12 height 12
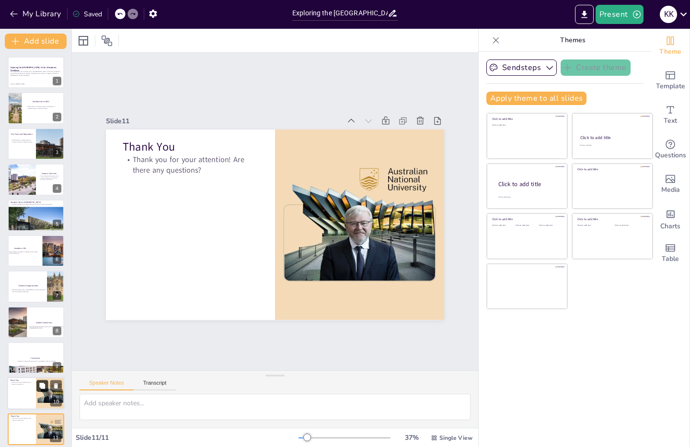
scroll to position [6, 0]
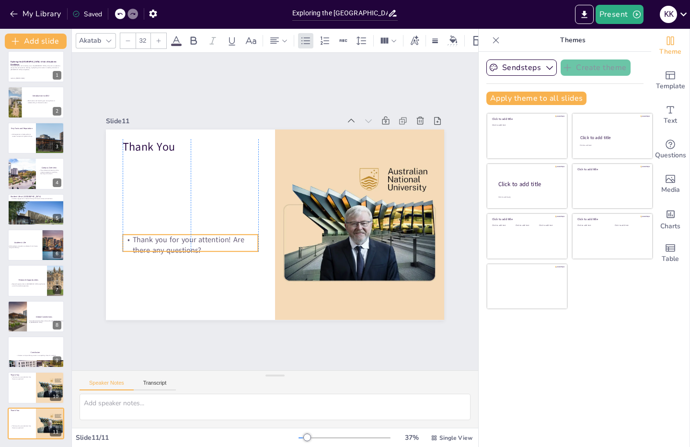
drag, startPoint x: 190, startPoint y: 166, endPoint x: 190, endPoint y: 246, distance: 80.1
click at [190, 246] on p "Thank you for your attention! Are there any questions?" at bounding box center [190, 245] width 135 height 21
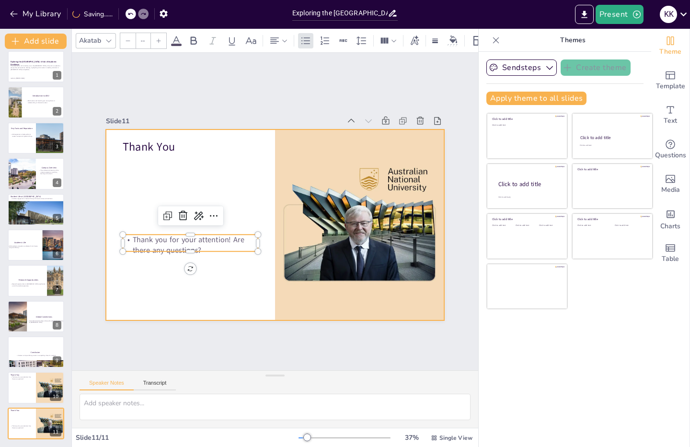
type input "48"
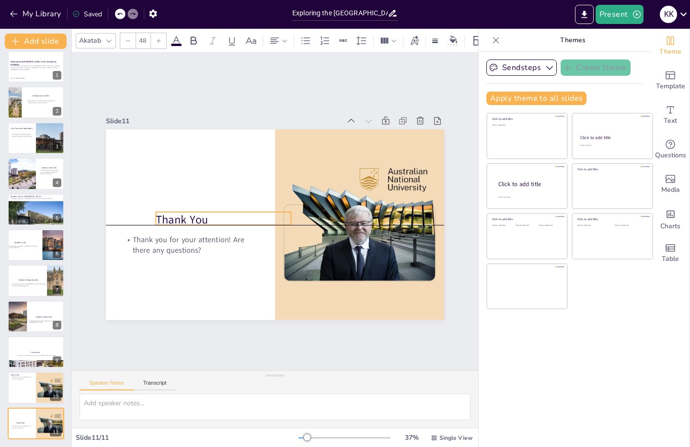
drag, startPoint x: 156, startPoint y: 145, endPoint x: 189, endPoint y: 216, distance: 78.7
click at [189, 216] on p "Thank You" at bounding box center [223, 220] width 135 height 16
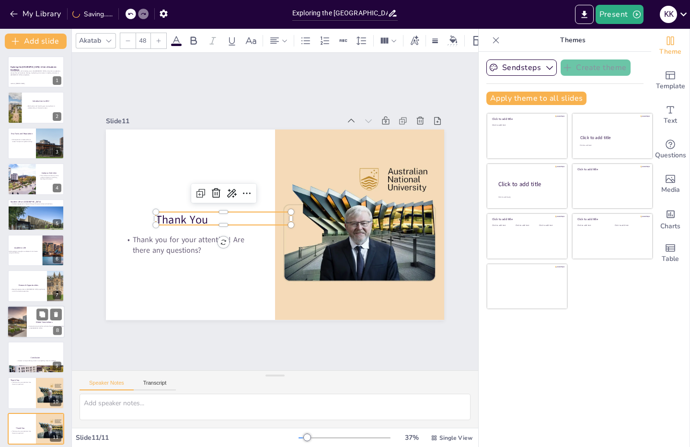
scroll to position [0, 0]
click at [587, 13] on icon "Export to PowerPoint" at bounding box center [584, 14] width 6 height 7
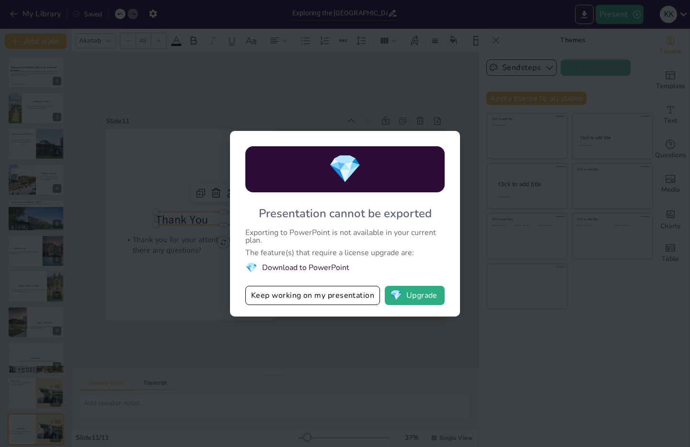
click at [327, 269] on li "💎 Download to PowerPoint" at bounding box center [344, 267] width 199 height 13
click at [307, 269] on li "💎 Download to PowerPoint" at bounding box center [344, 267] width 199 height 13
drag, startPoint x: 263, startPoint y: 262, endPoint x: 350, endPoint y: 271, distance: 87.7
click at [350, 271] on li "💎 Download to PowerPoint" at bounding box center [344, 267] width 199 height 13
drag, startPoint x: 253, startPoint y: 231, endPoint x: 371, endPoint y: 246, distance: 118.9
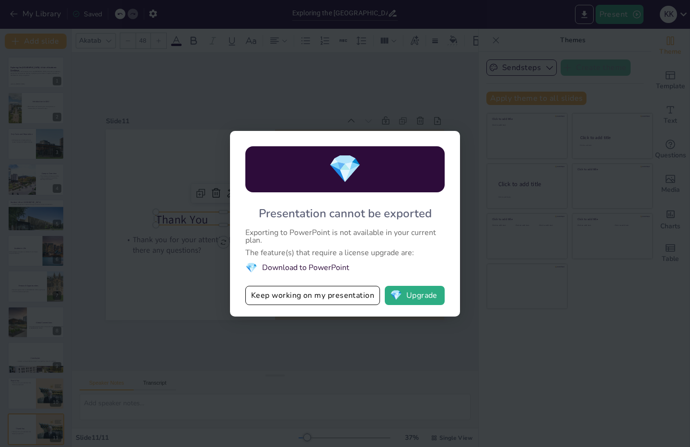
click at [371, 246] on div "💎 Presentation cannot be exported Exporting to PowerPoint is not available in y…" at bounding box center [345, 224] width 230 height 186
click at [427, 296] on button "💎 Upgrade" at bounding box center [415, 295] width 60 height 19
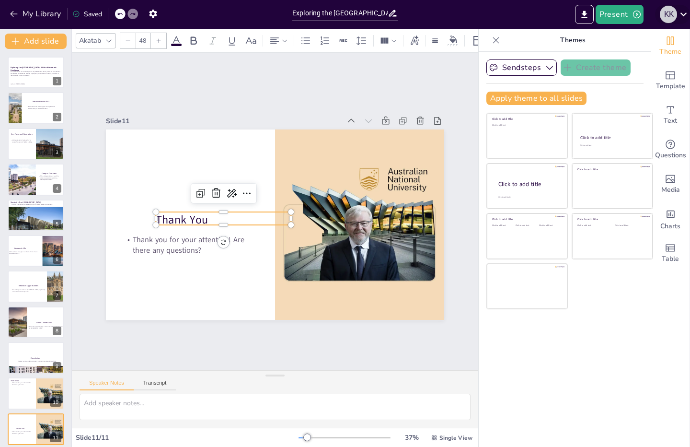
click at [666, 13] on div "K K" at bounding box center [668, 14] width 17 height 17
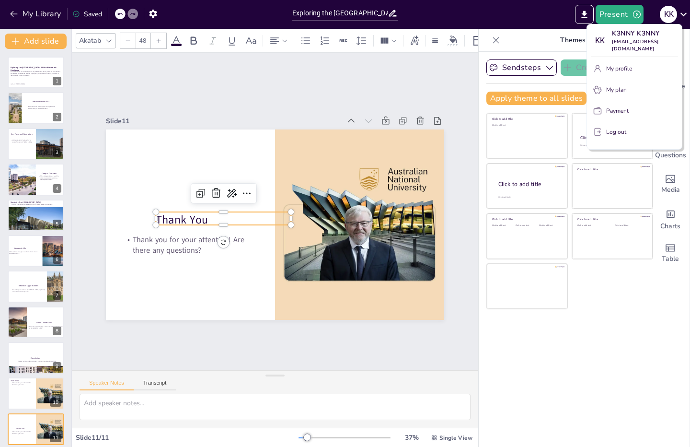
click at [668, 13] on div at bounding box center [345, 223] width 690 height 447
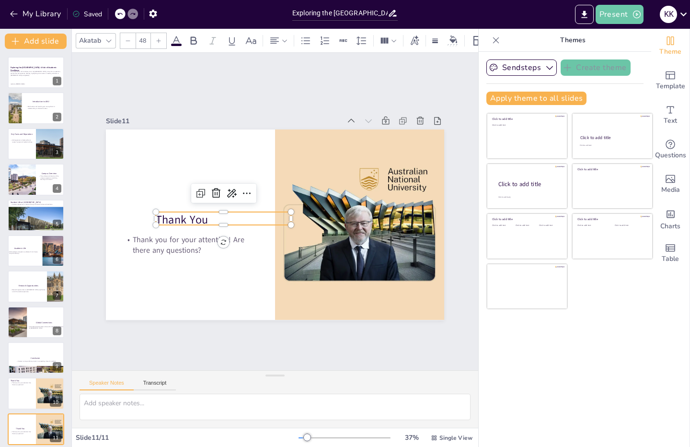
click at [615, 16] on button "Present" at bounding box center [620, 14] width 48 height 19
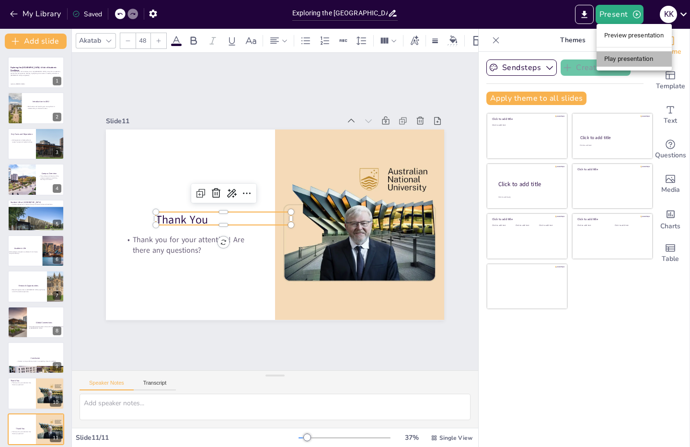
click at [617, 56] on li "Play presentation" at bounding box center [634, 58] width 75 height 15
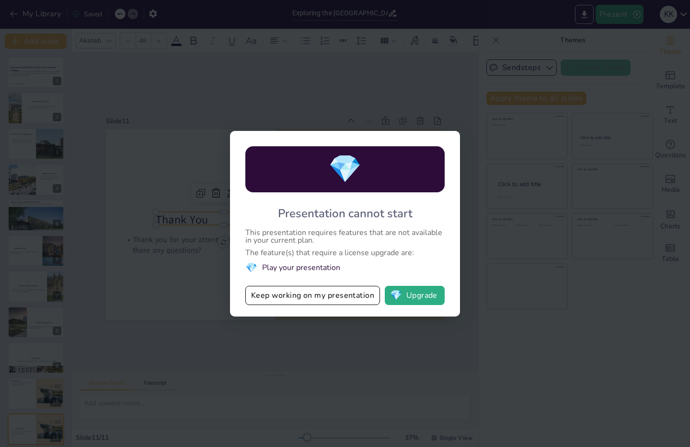
drag, startPoint x: 339, startPoint y: 332, endPoint x: 338, endPoint y: 326, distance: 5.4
click at [339, 331] on div "💎 Presentation cannot start This presentation requires features that are not av…" at bounding box center [345, 223] width 690 height 447
click at [318, 264] on li "💎 Play your presentation" at bounding box center [344, 267] width 199 height 13
click at [306, 299] on button "Keep working on my presentation" at bounding box center [312, 295] width 135 height 19
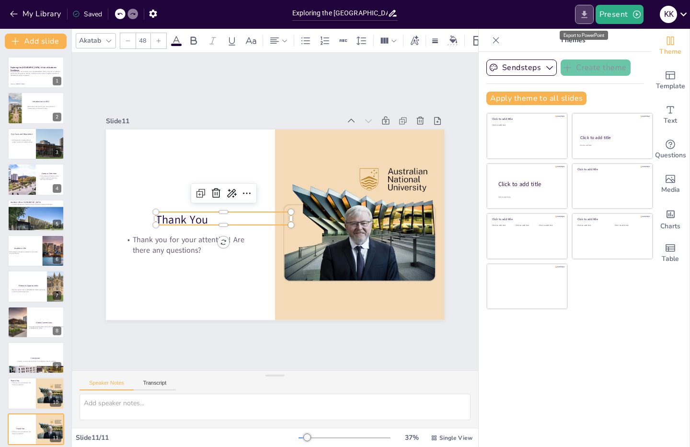
click at [591, 18] on button "Export to PowerPoint" at bounding box center [584, 14] width 19 height 19
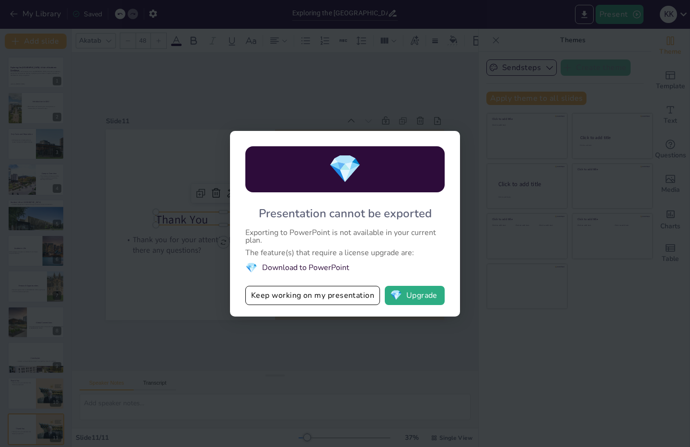
click at [305, 270] on li "💎 Download to PowerPoint" at bounding box center [344, 267] width 199 height 13
click at [306, 266] on li "💎 Download to PowerPoint" at bounding box center [344, 267] width 199 height 13
drag, startPoint x: 337, startPoint y: 267, endPoint x: 351, endPoint y: 267, distance: 13.9
click at [351, 267] on li "💎 Download to PowerPoint" at bounding box center [344, 267] width 199 height 13
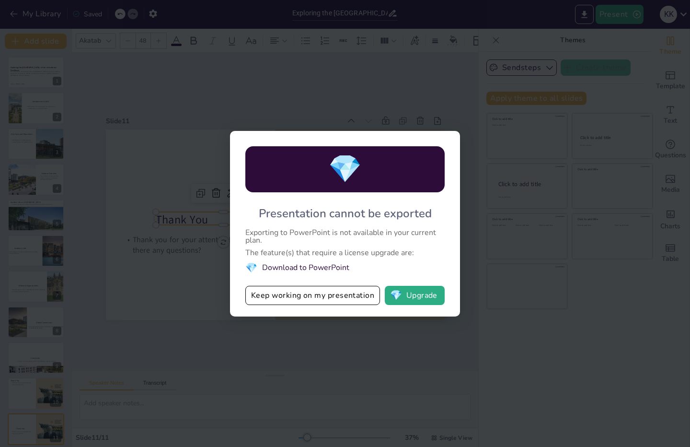
drag, startPoint x: 353, startPoint y: 266, endPoint x: 355, endPoint y: 251, distance: 14.5
click at [354, 265] on li "💎 Download to PowerPoint" at bounding box center [344, 267] width 199 height 13
click at [354, 236] on div "Exporting to PowerPoint is not available in your current plan." at bounding box center [344, 236] width 199 height 15
drag, startPoint x: 354, startPoint y: 235, endPoint x: 361, endPoint y: 242, distance: 9.8
click at [353, 235] on div "Exporting to PowerPoint is not available in your current plan." at bounding box center [344, 236] width 199 height 15
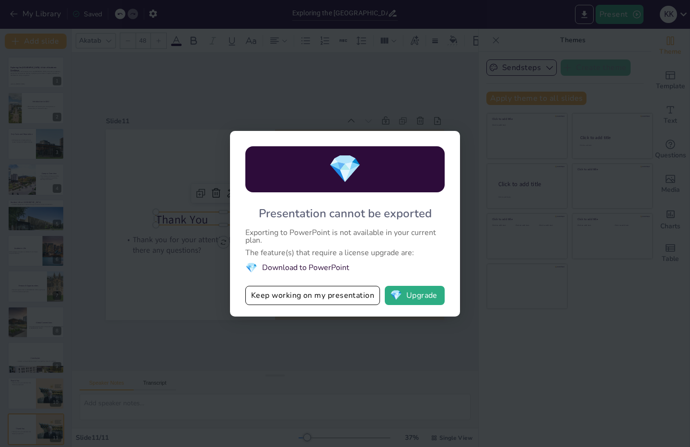
click at [395, 270] on div "💎 Presentation cannot be exported Exporting to PowerPoint is not available in y…" at bounding box center [345, 224] width 230 height 186
click at [348, 292] on button "Keep working on my presentation" at bounding box center [312, 295] width 135 height 19
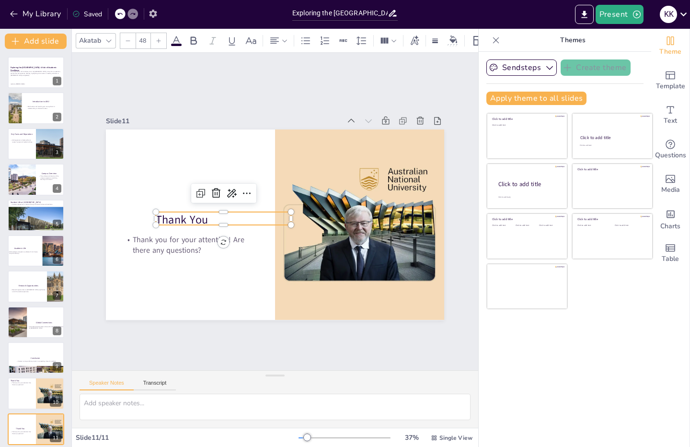
click at [152, 11] on icon "button" at bounding box center [153, 14] width 8 height 8
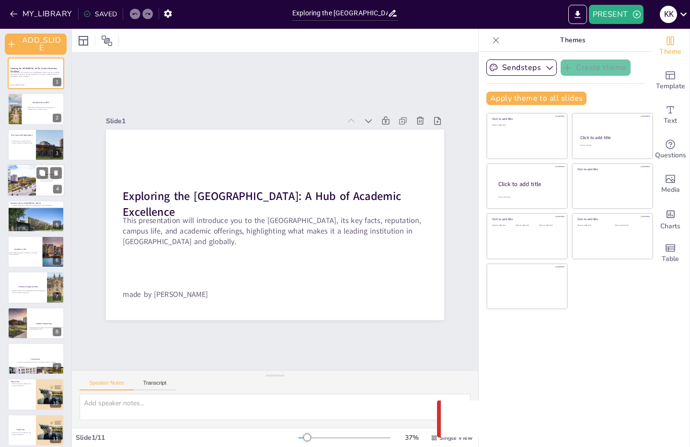
scroll to position [12, 0]
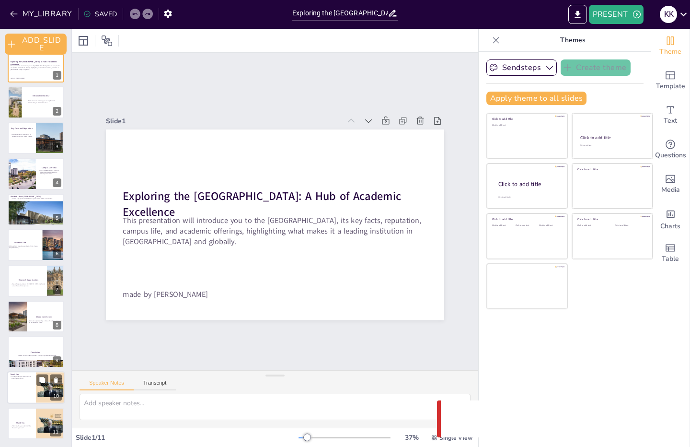
click at [40, 389] on div at bounding box center [51, 387] width 58 height 33
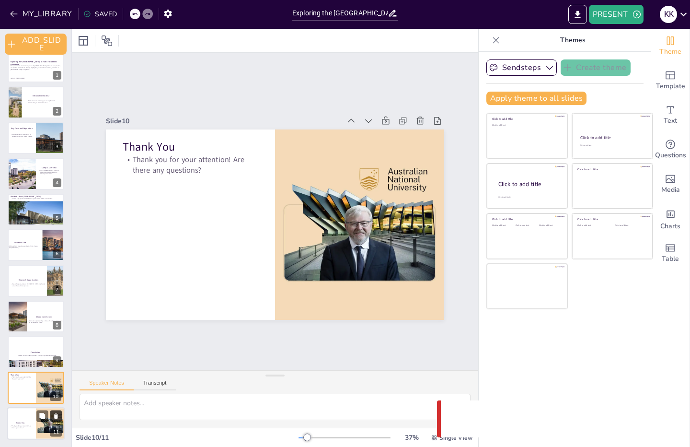
click at [55, 416] on icon at bounding box center [56, 415] width 4 height 5
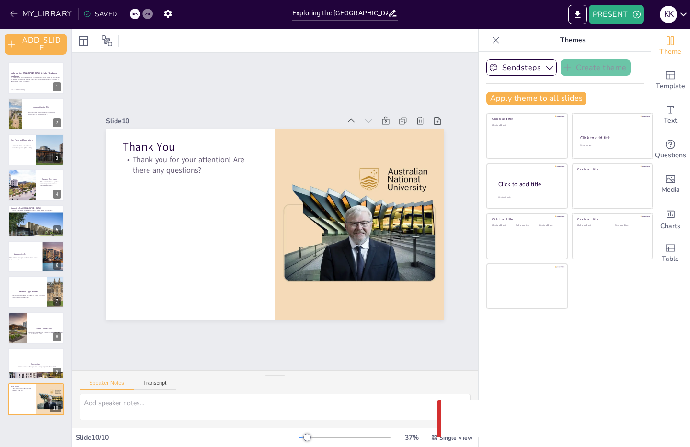
scroll to position [0, 0]
click at [573, 20] on button "EXPORT_TO_POWERPOINT" at bounding box center [578, 14] width 19 height 19
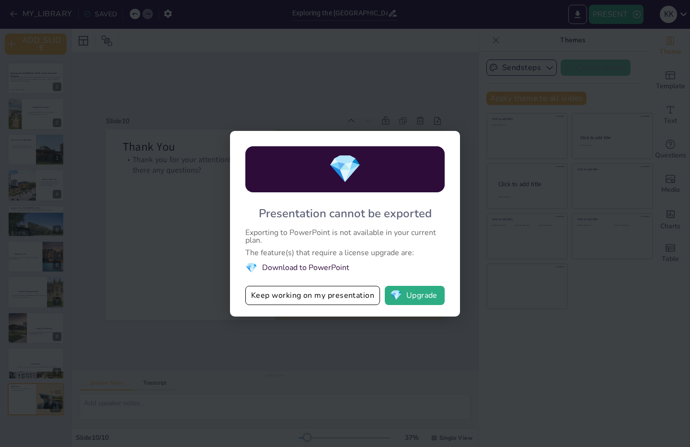
drag, startPoint x: 300, startPoint y: 220, endPoint x: 249, endPoint y: 218, distance: 51.3
click at [249, 218] on div "💎 Presentation cannot be exported Exporting to PowerPoint is not available in y…" at bounding box center [345, 224] width 230 height 186
click at [300, 263] on li "💎 Download to PowerPoint" at bounding box center [344, 267] width 199 height 13
click at [297, 300] on button "Keep working on my presentation" at bounding box center [312, 295] width 135 height 19
